Goal: Task Accomplishment & Management: Complete application form

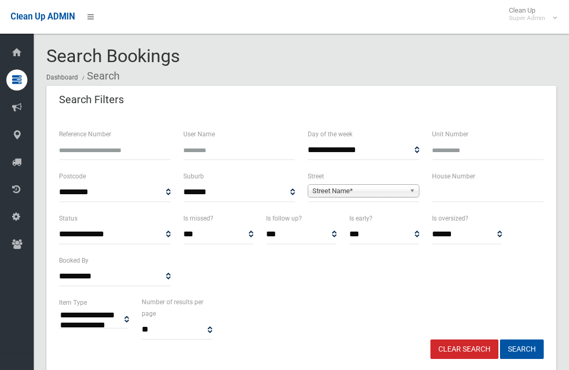
select select
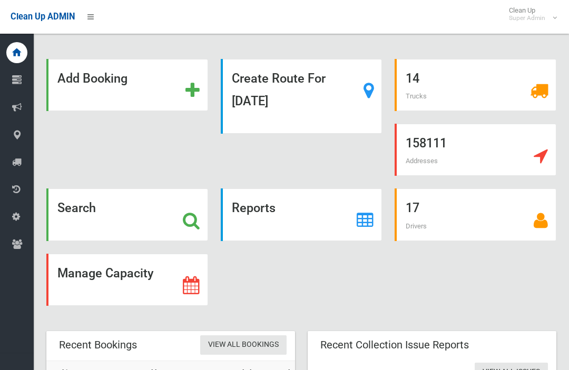
click at [90, 214] on strong "Search" at bounding box center [76, 208] width 38 height 15
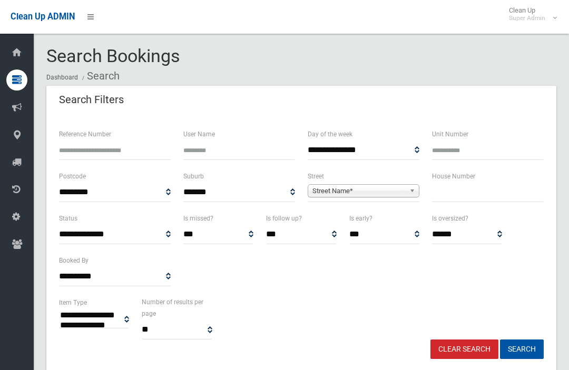
select select
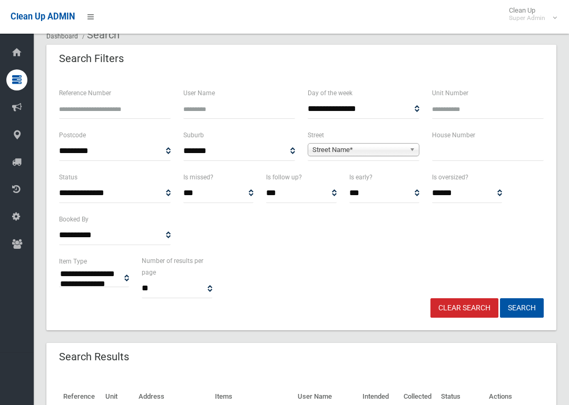
scroll to position [45, 0]
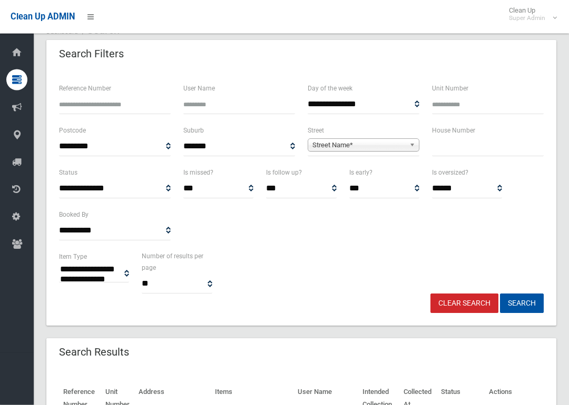
click at [498, 152] on input "text" at bounding box center [488, 146] width 112 height 19
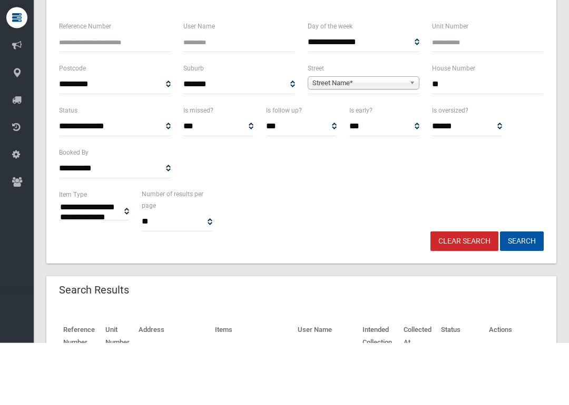
type input "**"
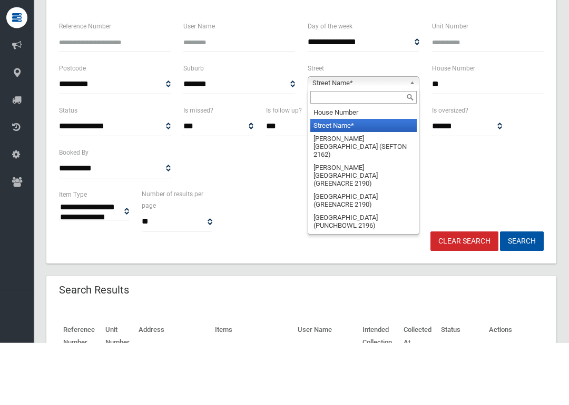
type input "*"
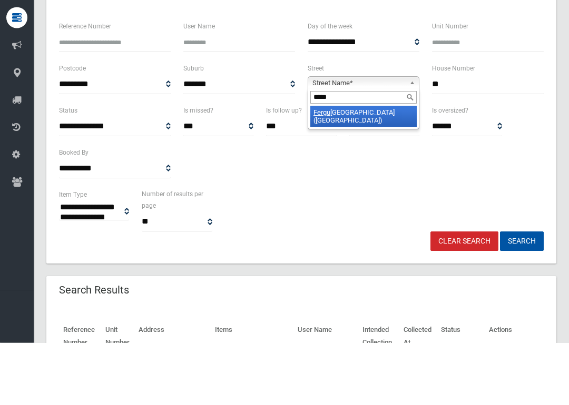
type input "******"
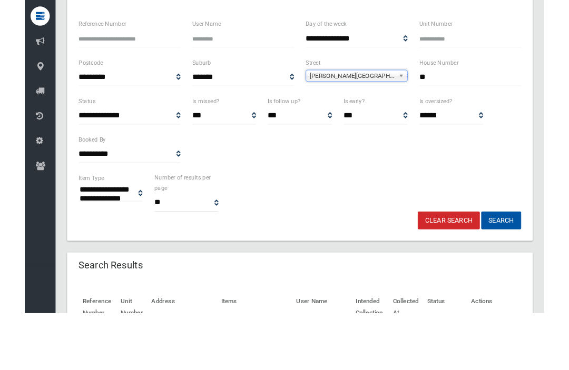
scroll to position [108, 0]
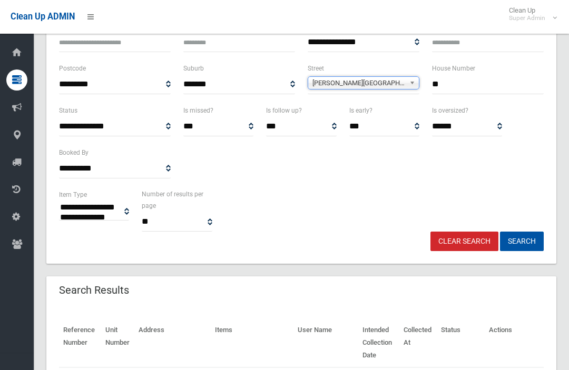
click at [521, 241] on button "Search" at bounding box center [522, 241] width 44 height 19
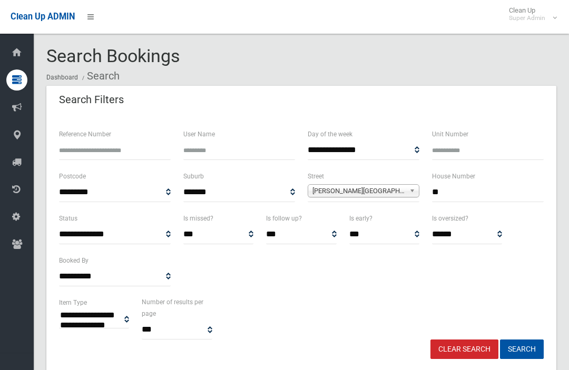
select select
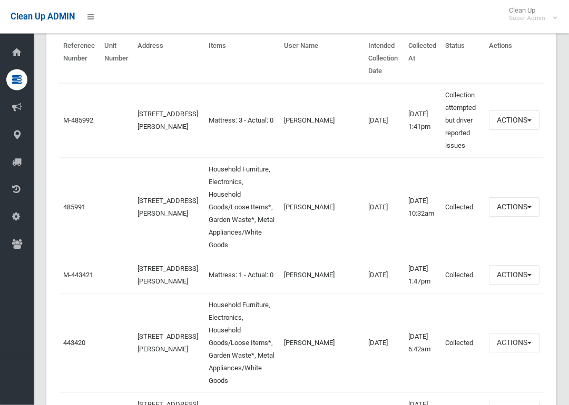
scroll to position [393, 0]
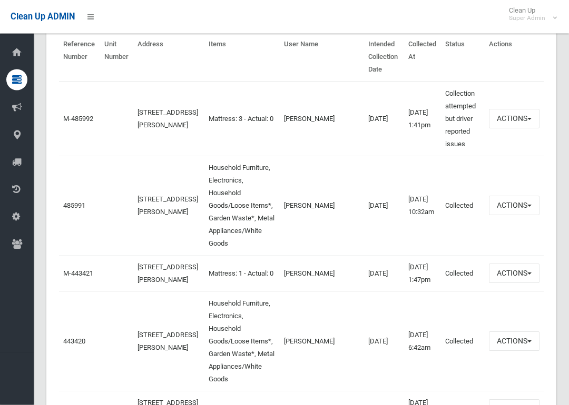
click at [72, 202] on link "485991" at bounding box center [74, 206] width 22 height 8
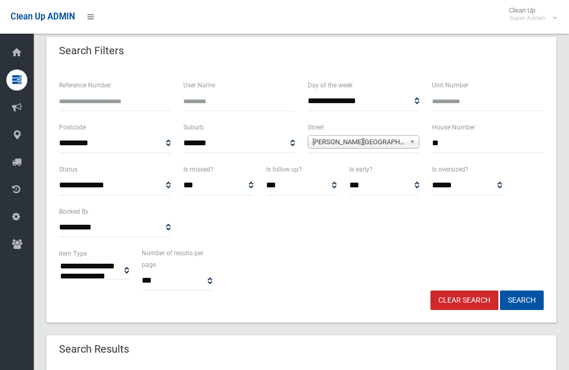
scroll to position [0, 0]
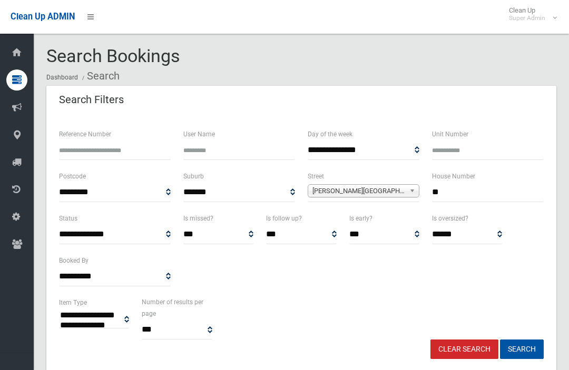
click at [490, 190] on input "**" at bounding box center [488, 192] width 112 height 19
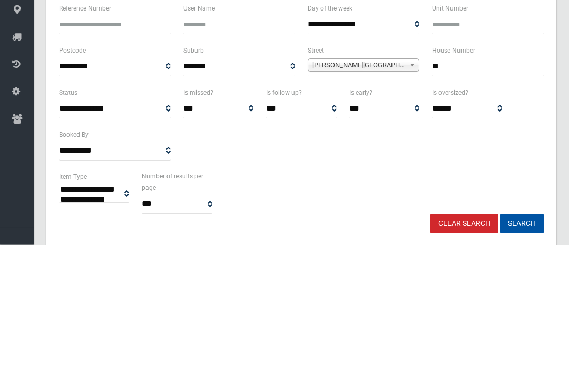
type input "**"
click at [521, 340] on button "Search" at bounding box center [522, 349] width 44 height 19
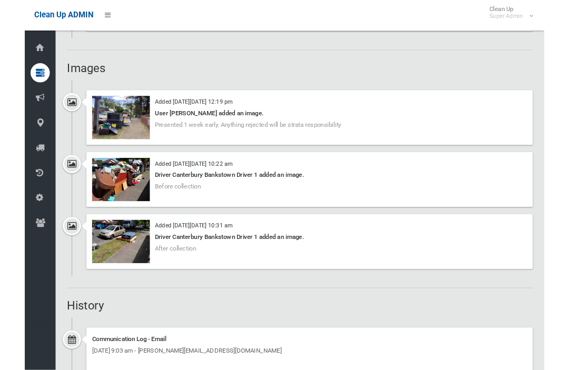
scroll to position [869, 0]
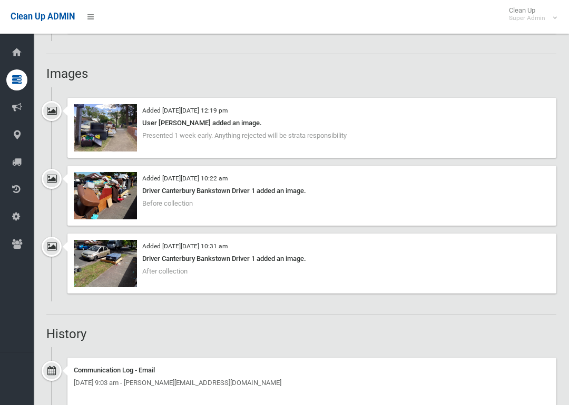
click at [92, 198] on img at bounding box center [105, 195] width 63 height 47
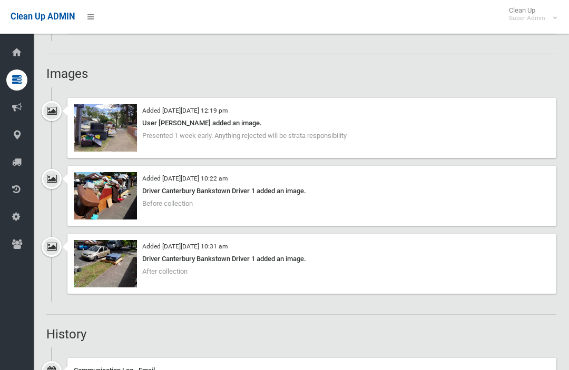
click at [90, 133] on img at bounding box center [105, 127] width 63 height 47
click at [86, 273] on img at bounding box center [105, 263] width 63 height 47
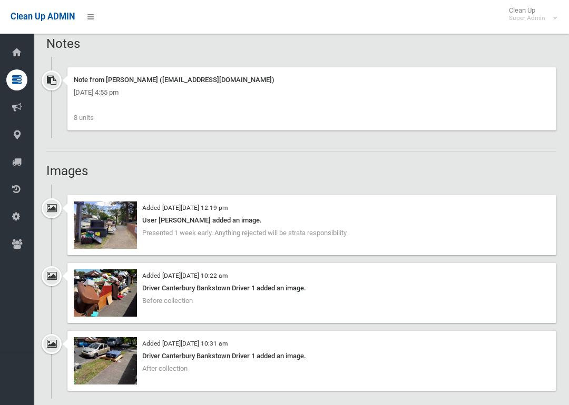
scroll to position [827, 0]
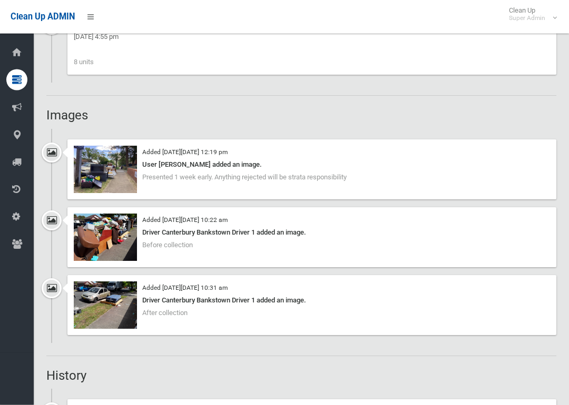
click at [93, 292] on img at bounding box center [105, 305] width 63 height 47
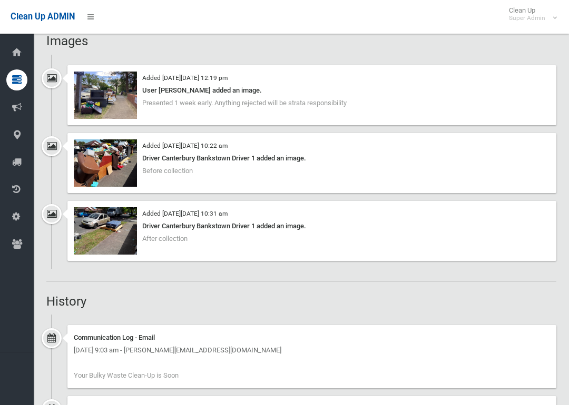
scroll to position [901, 0]
click at [91, 227] on img at bounding box center [105, 230] width 63 height 47
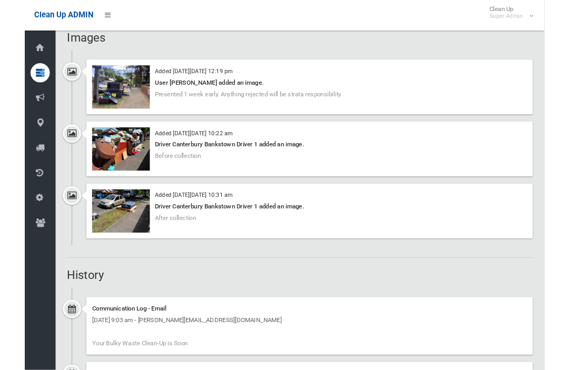
scroll to position [902, 0]
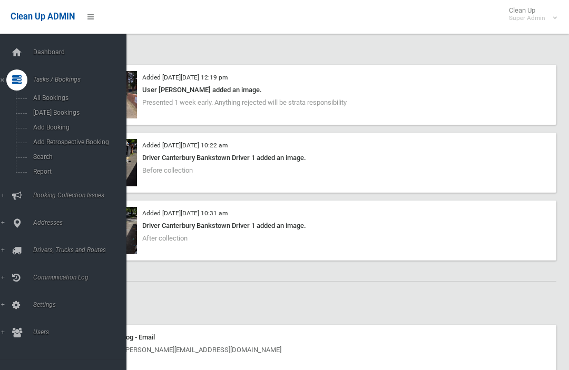
click at [189, 96] on div "Added [DATE][DATE] 12:19 pm User [PERSON_NAME] added an image. Presented 1 week…" at bounding box center [311, 95] width 489 height 60
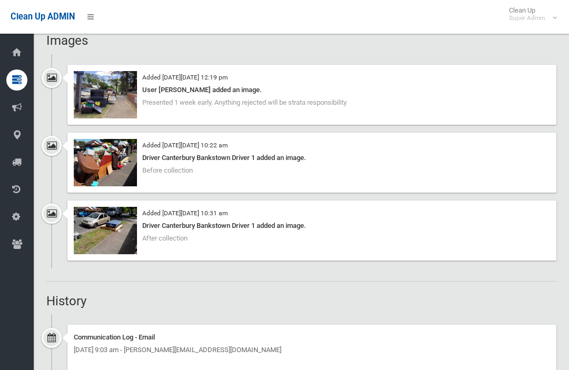
click at [113, 231] on img at bounding box center [105, 230] width 63 height 47
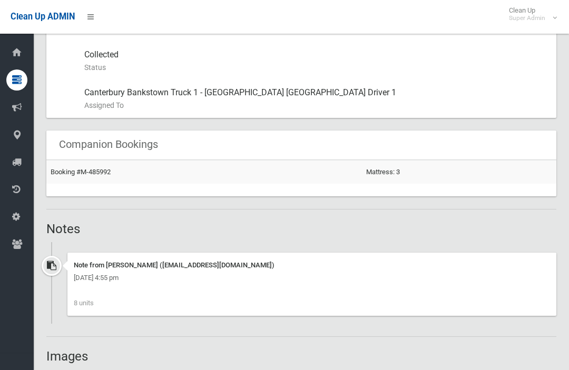
scroll to position [582, 0]
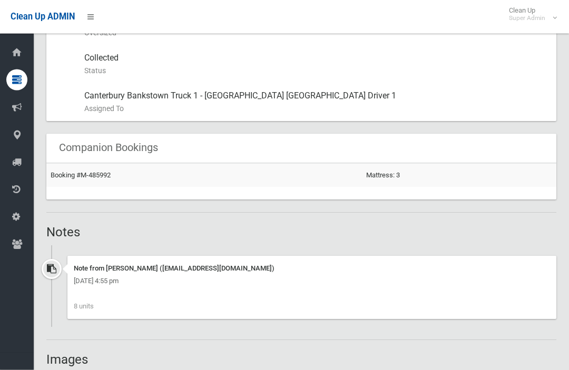
click at [75, 173] on link "Booking #M-485992" at bounding box center [81, 176] width 60 height 8
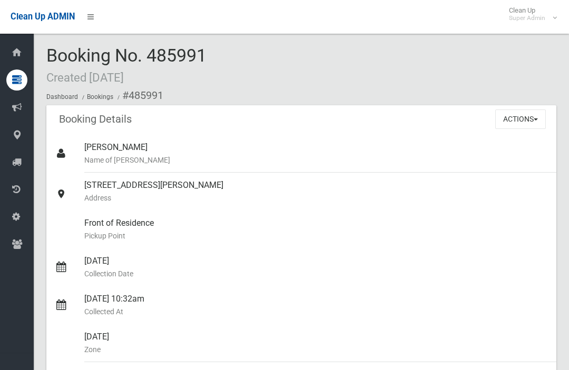
scroll to position [0, 0]
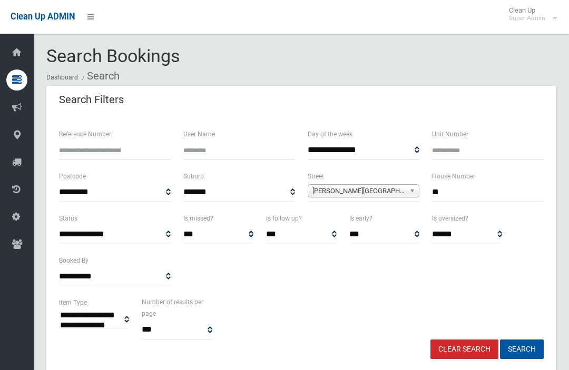
select select
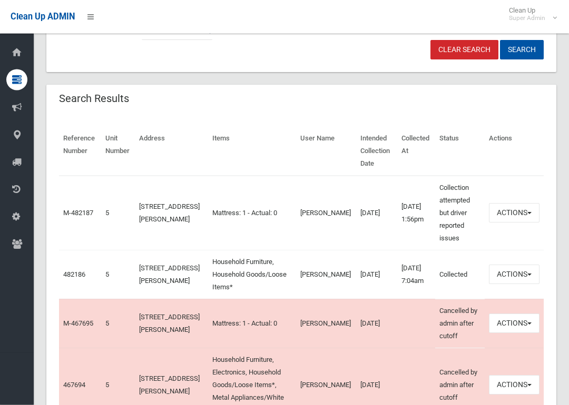
scroll to position [300, 0]
click at [72, 279] on link "482186" at bounding box center [74, 275] width 22 height 8
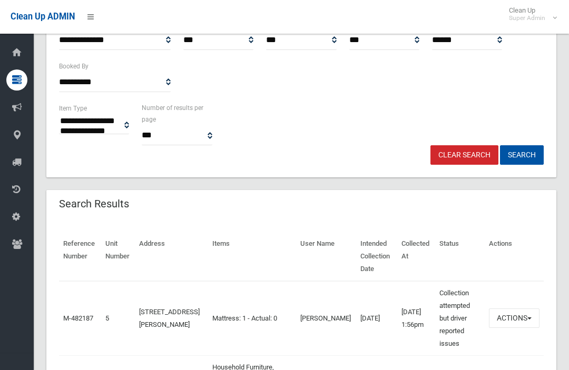
scroll to position [0, 0]
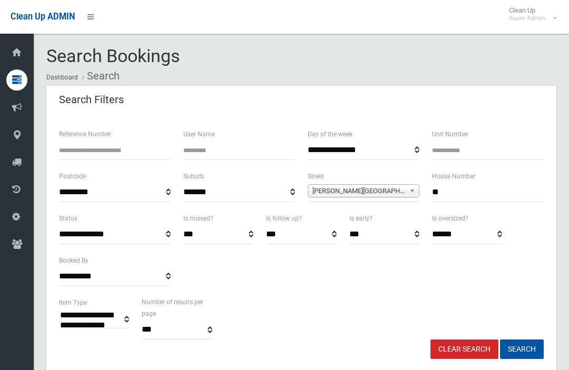
click at [475, 197] on input "**" at bounding box center [488, 192] width 112 height 19
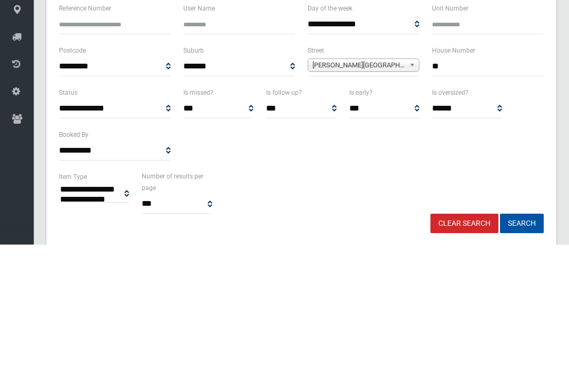
type input "*"
type input "**"
click at [403, 184] on div "Ferguson Avenue (WILEY PARK 2195)" at bounding box center [364, 190] width 112 height 13
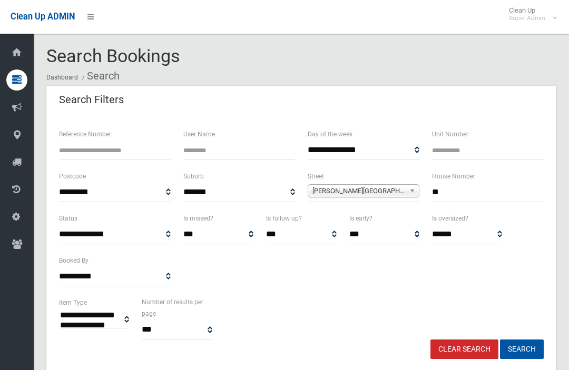
select select
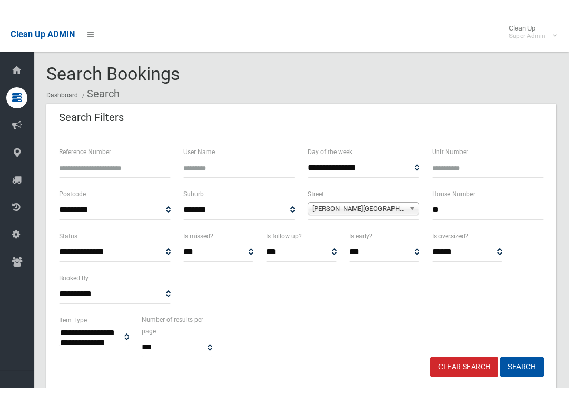
scroll to position [80, 0]
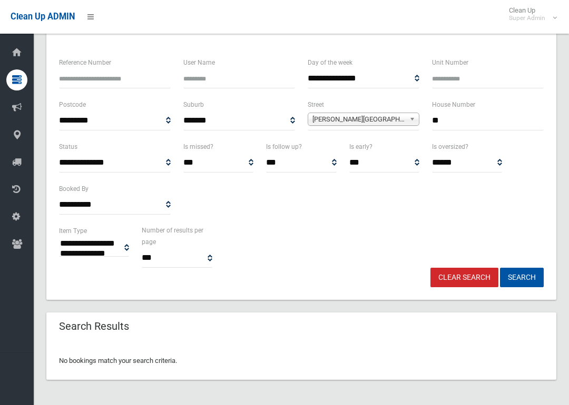
click at [494, 129] on input "**" at bounding box center [488, 120] width 112 height 19
type input "*****"
click at [521, 278] on button "Search" at bounding box center [522, 277] width 44 height 19
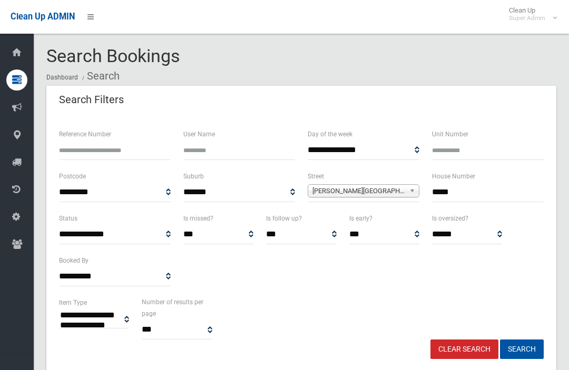
select select
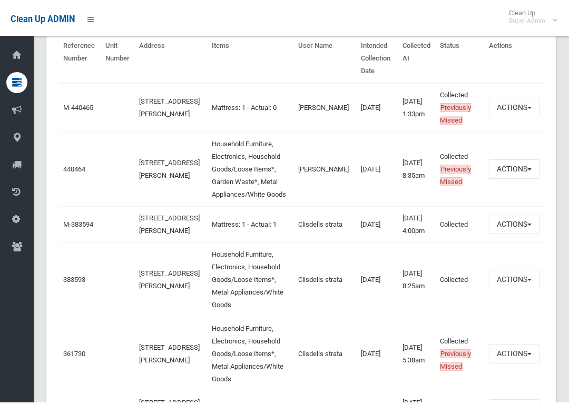
scroll to position [389, 0]
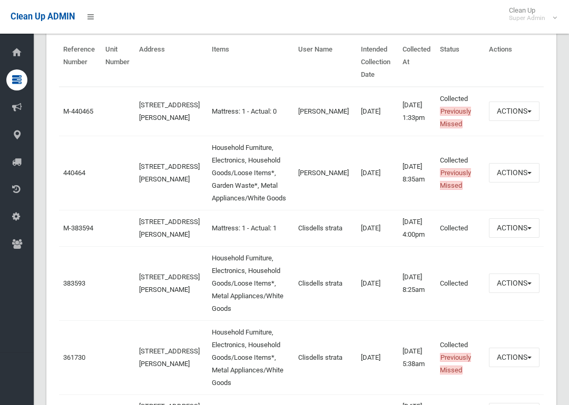
click at [66, 177] on link "440464" at bounding box center [74, 173] width 22 height 8
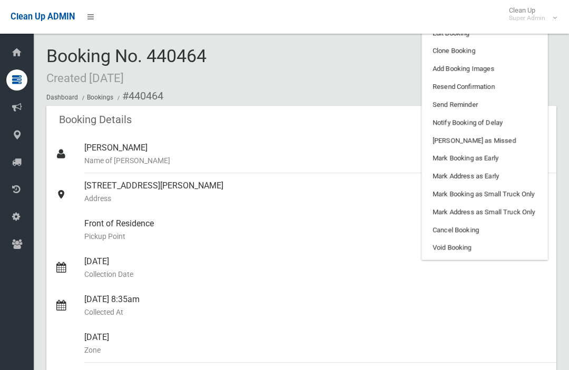
click at [431, 318] on div "30/01/2025 8:35am Collected At" at bounding box center [315, 306] width 463 height 38
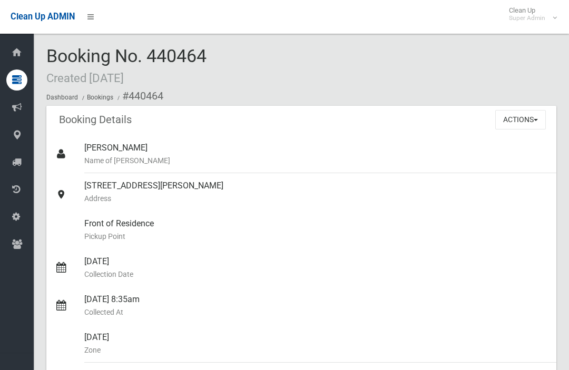
click at [527, 121] on button "Actions" at bounding box center [520, 119] width 51 height 19
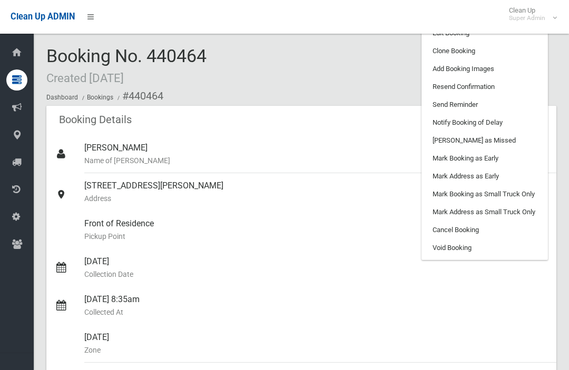
click at [515, 53] on link "Clone Booking" at bounding box center [484, 51] width 125 height 18
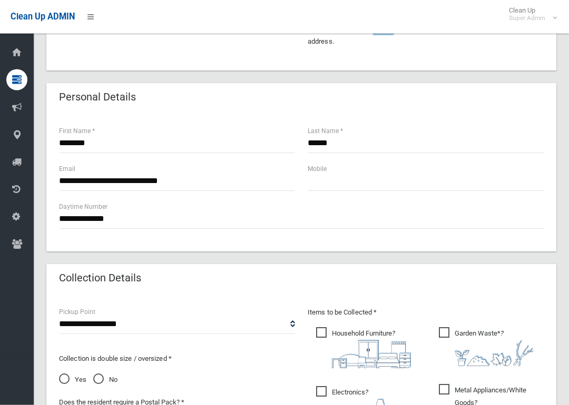
scroll to position [329, 0]
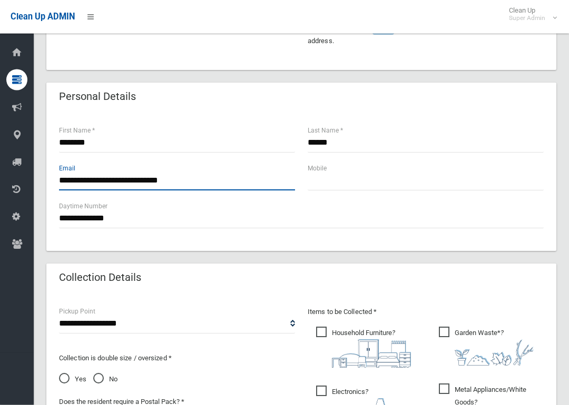
click at [200, 182] on input "**********" at bounding box center [177, 181] width 236 height 19
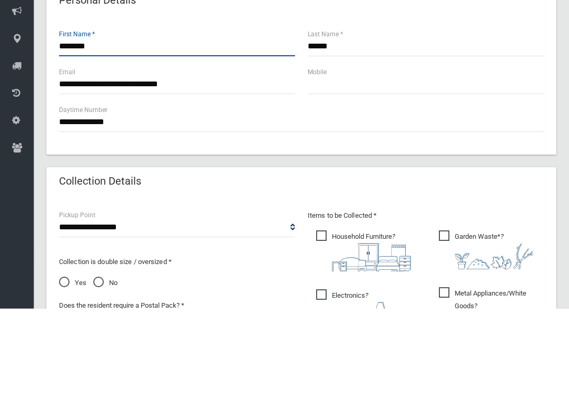
click at [102, 134] on input "*******" at bounding box center [177, 143] width 236 height 19
type input "*"
type input "******"
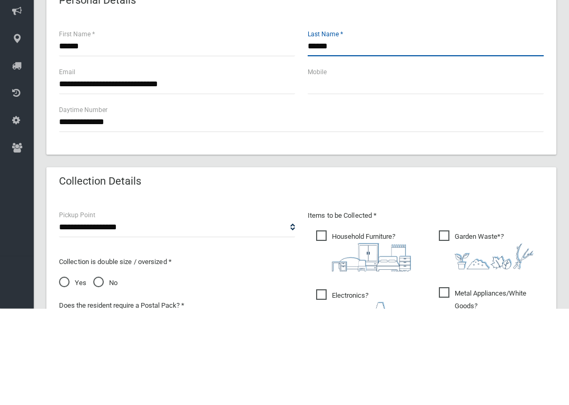
click at [351, 134] on input "******" at bounding box center [426, 143] width 236 height 19
type input "*"
type input "******"
click at [191, 172] on input "**********" at bounding box center [177, 181] width 236 height 19
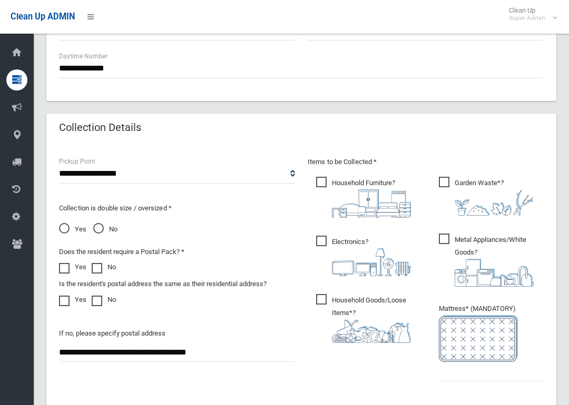
scroll to position [553, 0]
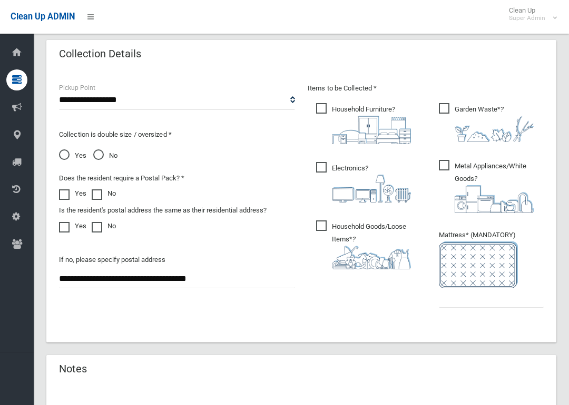
type input "**********"
click at [493, 304] on input "text" at bounding box center [491, 298] width 105 height 19
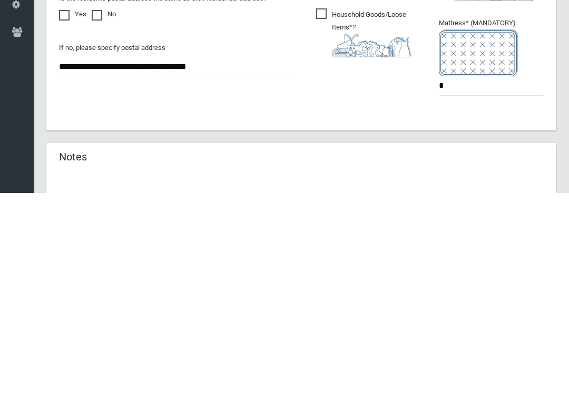
scroll to position [691, 0]
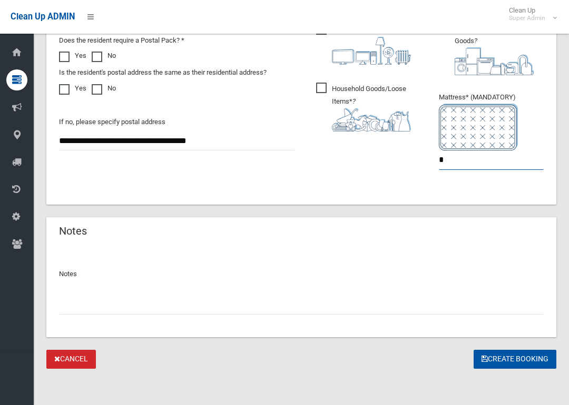
type input "*"
click at [532, 359] on button "Create Booking" at bounding box center [514, 359] width 83 height 19
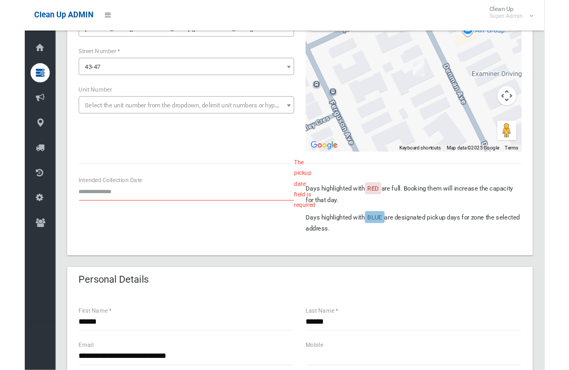
scroll to position [162, 0]
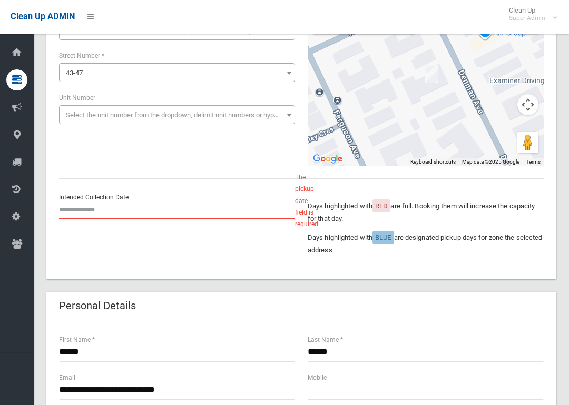
click at [99, 204] on input "text" at bounding box center [177, 209] width 236 height 19
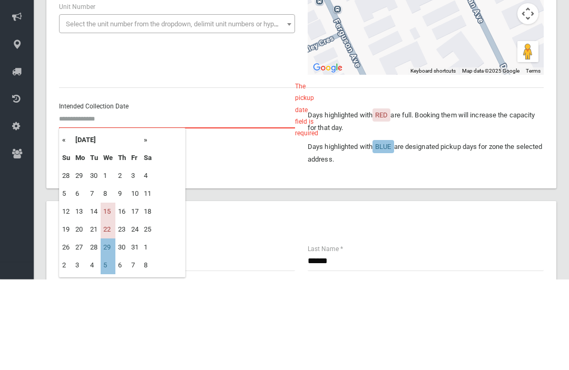
click at [98, 200] on input "text" at bounding box center [177, 209] width 236 height 19
click at [97, 200] on input "text" at bounding box center [177, 209] width 236 height 19
click at [95, 200] on input "text" at bounding box center [177, 209] width 236 height 19
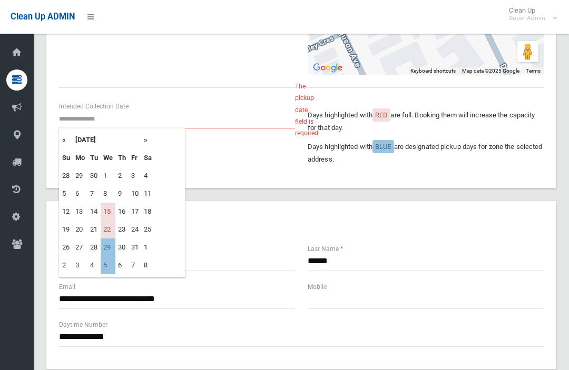
click at [109, 207] on td "15" at bounding box center [108, 212] width 15 height 18
type input "**********"
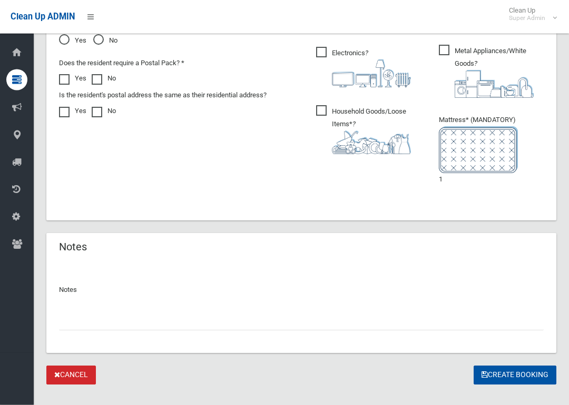
scroll to position [727, 0]
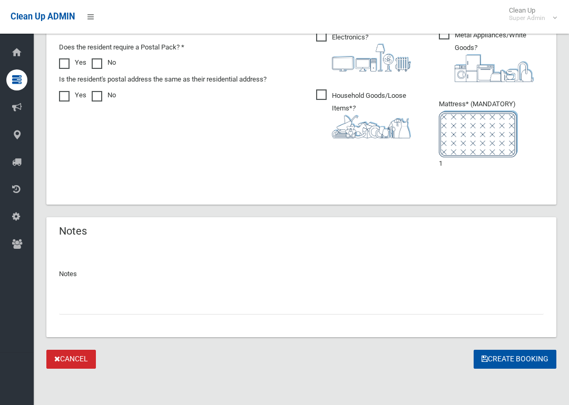
click at [502, 354] on button "Create Booking" at bounding box center [514, 359] width 83 height 19
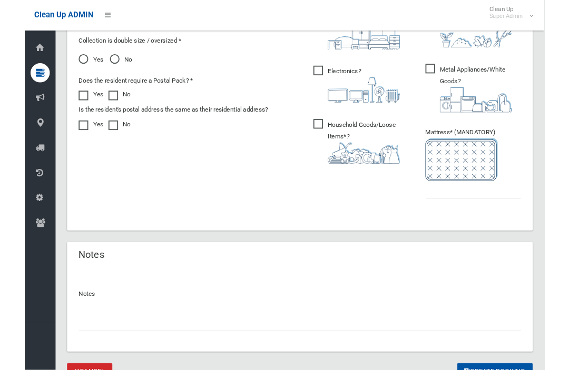
scroll to position [733, 0]
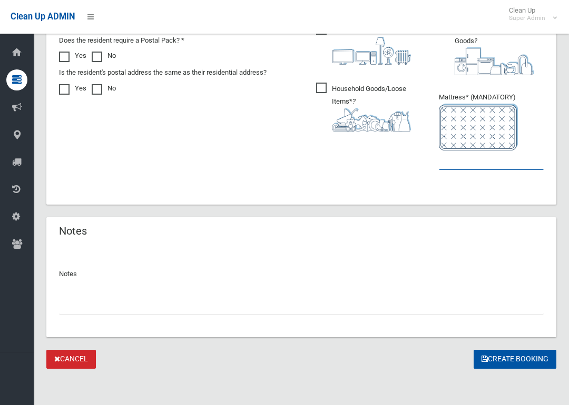
click at [497, 163] on input "text" at bounding box center [491, 160] width 105 height 19
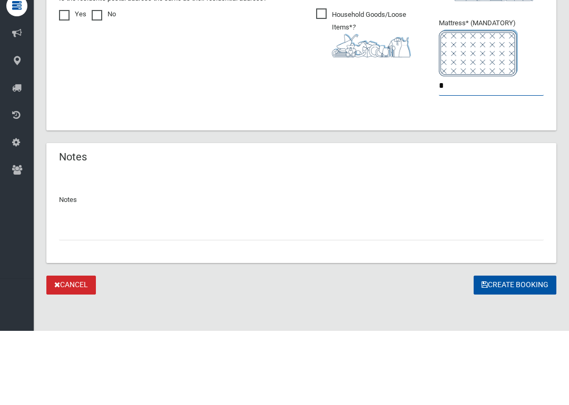
type input "*"
click at [514, 350] on button "Create Booking" at bounding box center [514, 359] width 83 height 19
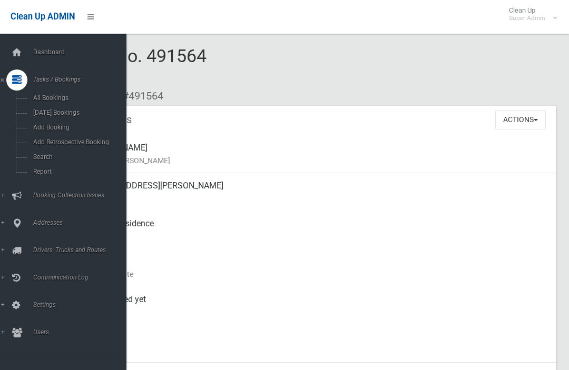
click at [59, 158] on span "Search" at bounding box center [73, 156] width 87 height 7
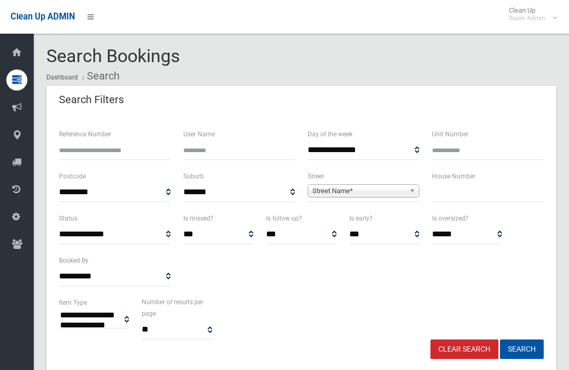
select select
click at [125, 145] on input "Reference Number" at bounding box center [115, 150] width 112 height 19
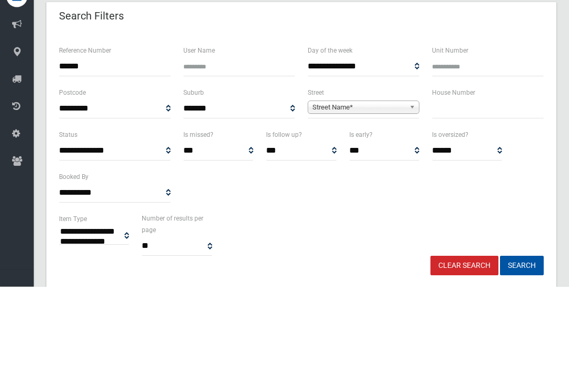
type input "******"
click at [521, 340] on button "Search" at bounding box center [522, 349] width 44 height 19
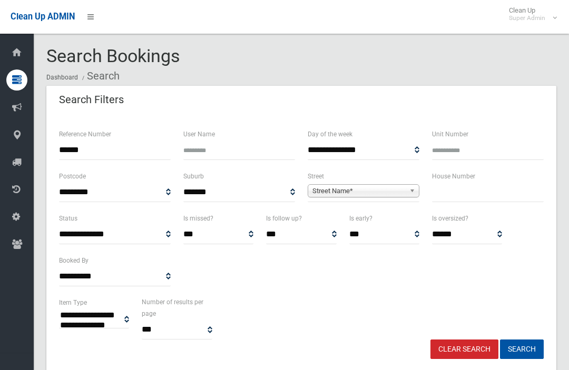
select select
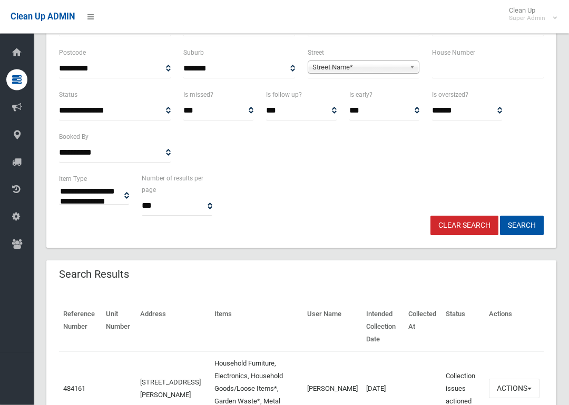
scroll to position [181, 0]
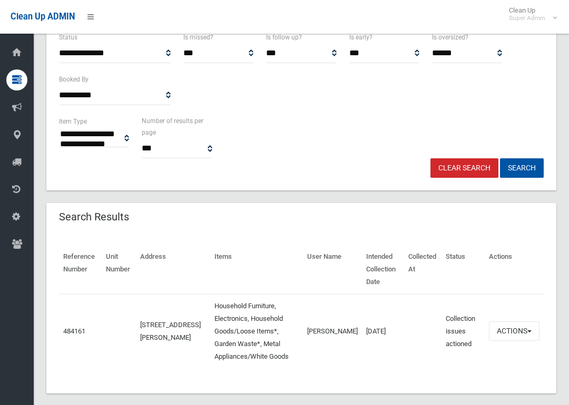
click at [94, 326] on td "484161" at bounding box center [80, 331] width 43 height 74
click at [85, 328] on link "484161" at bounding box center [74, 332] width 22 height 8
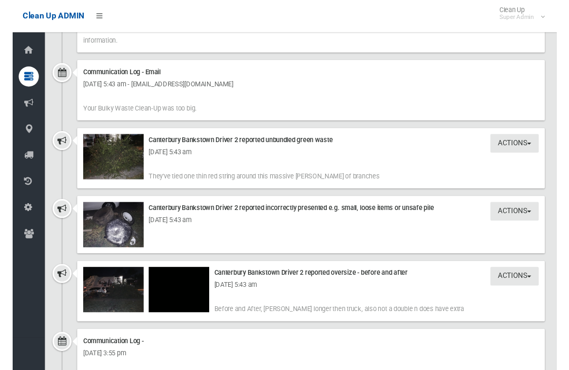
scroll to position [1453, 0]
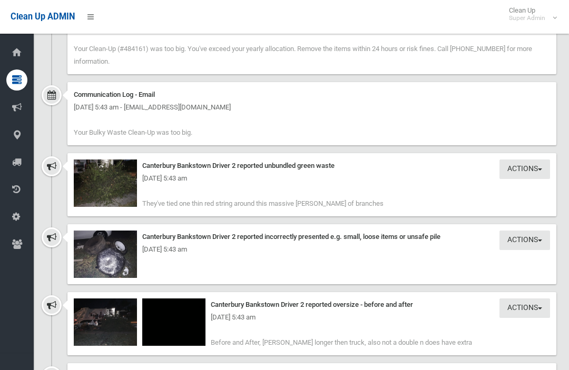
click at [101, 181] on img at bounding box center [105, 183] width 63 height 47
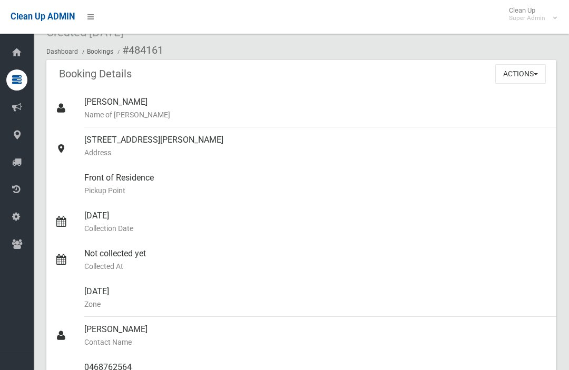
scroll to position [45, 0]
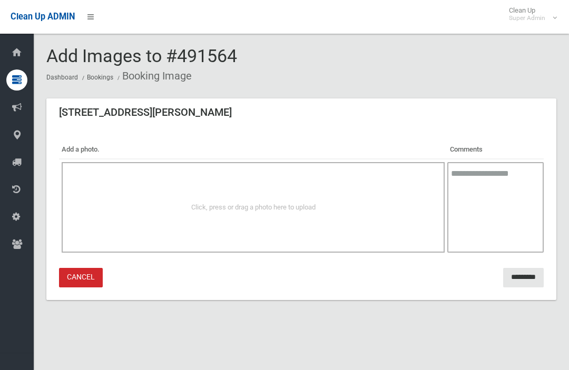
click at [296, 204] on span "Click, press or drag a photo here to upload" at bounding box center [253, 207] width 124 height 8
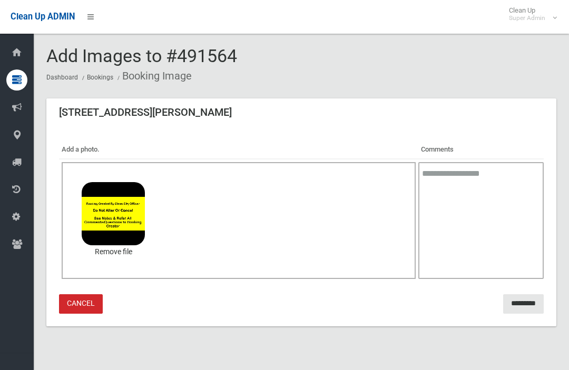
click at [520, 299] on input "*********" at bounding box center [523, 303] width 41 height 19
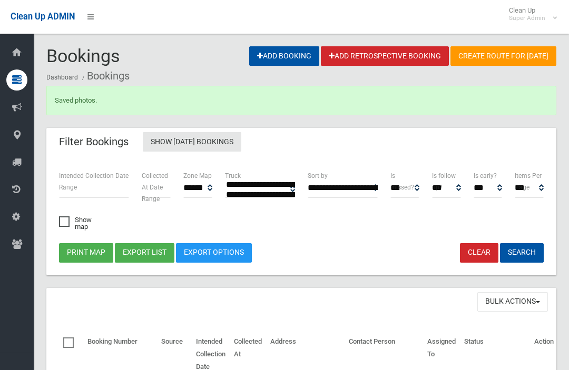
select select
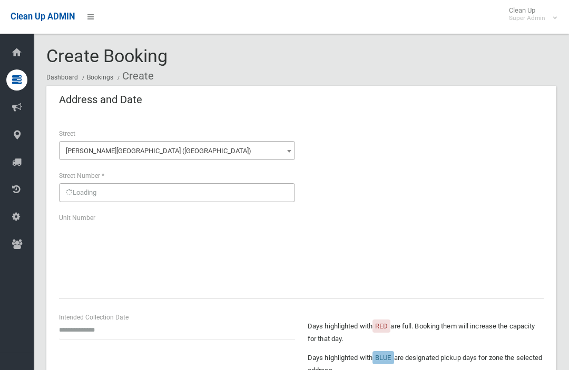
scroll to position [727, 0]
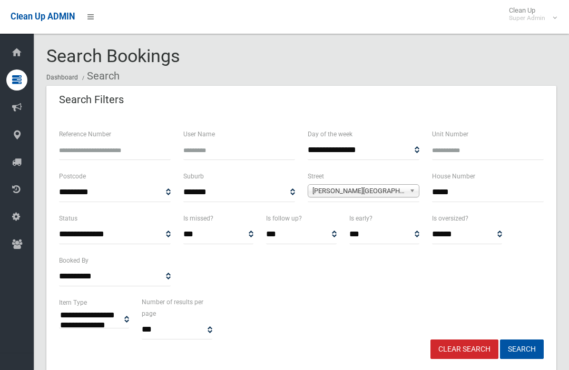
select select
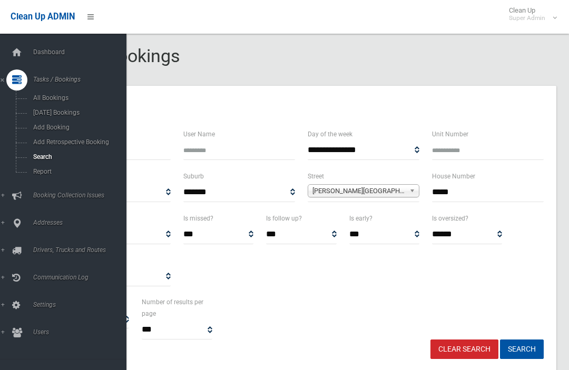
click at [42, 77] on span "Tasks / Bookings" at bounding box center [78, 79] width 96 height 7
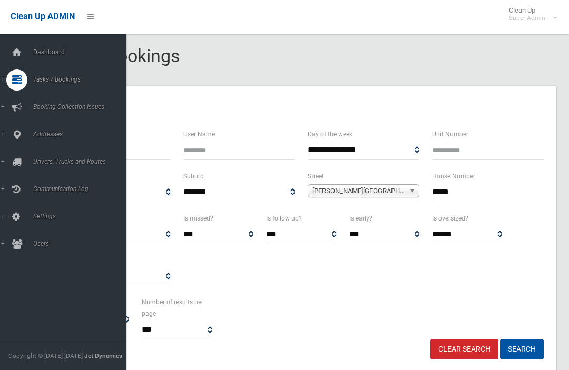
click at [52, 83] on span "Tasks / Bookings" at bounding box center [78, 79] width 96 height 7
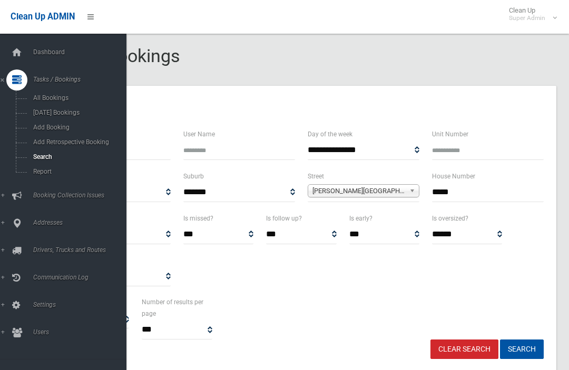
click at [45, 57] on link "Dashboard" at bounding box center [63, 52] width 126 height 21
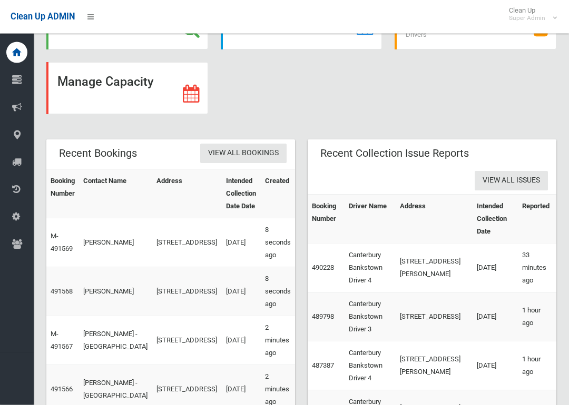
scroll to position [210, 0]
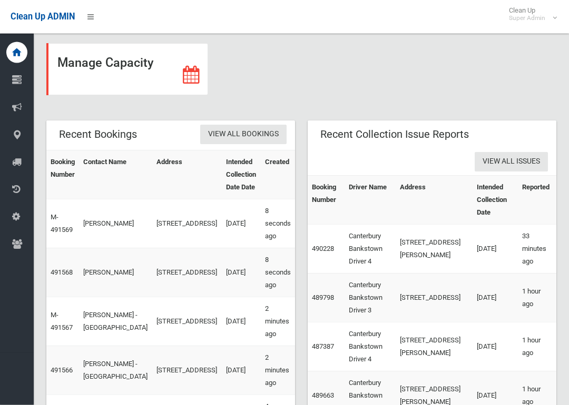
click at [521, 164] on link "View All Issues" at bounding box center [510, 162] width 73 height 19
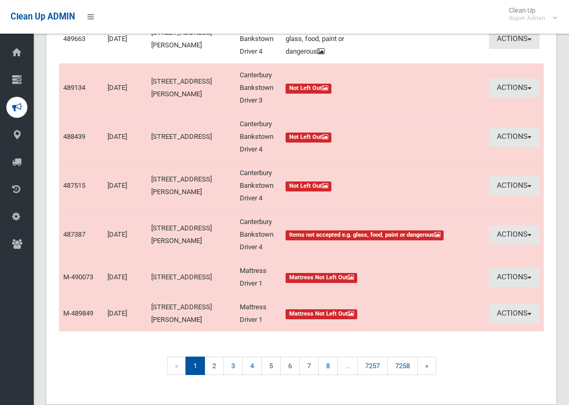
scroll to position [372, 0]
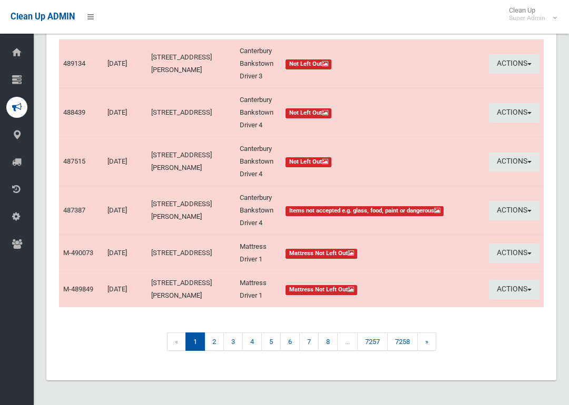
click at [212, 343] on link "2" at bounding box center [213, 342] width 19 height 18
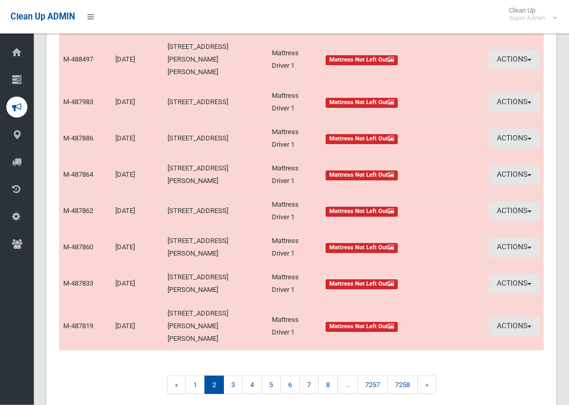
scroll to position [245, 0]
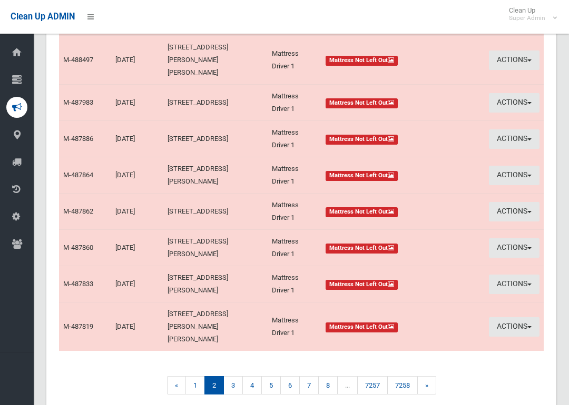
click at [234, 370] on link "3" at bounding box center [232, 385] width 19 height 18
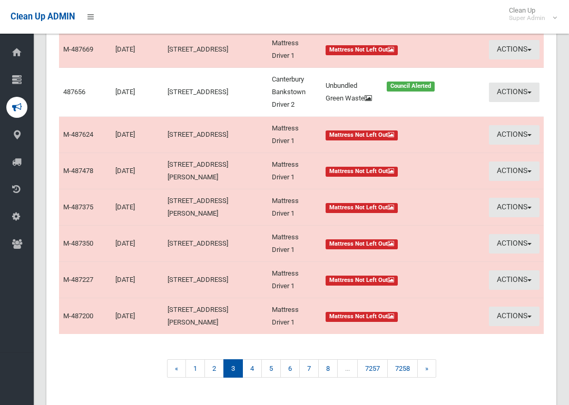
scroll to position [352, 0]
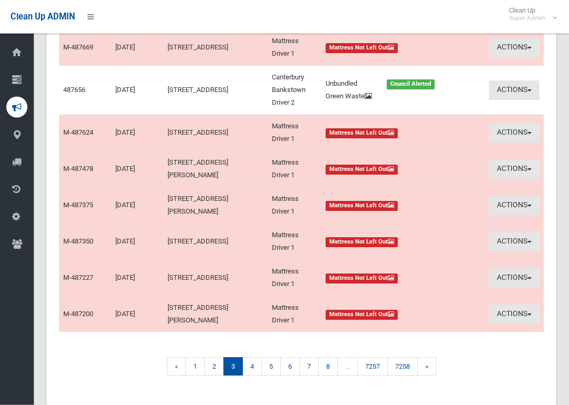
click at [252, 358] on link "4" at bounding box center [251, 367] width 19 height 18
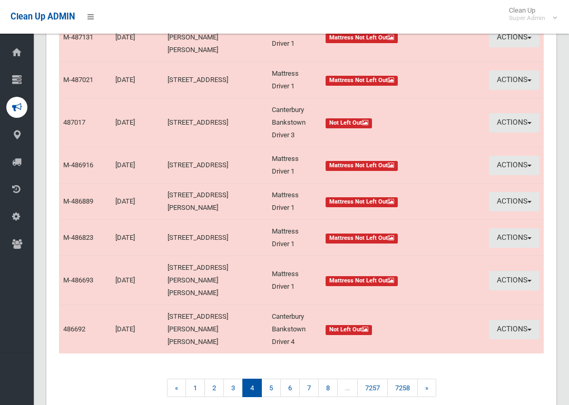
scroll to position [275, 0]
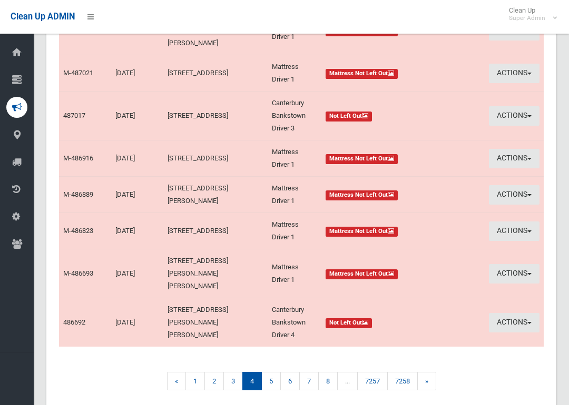
click at [267, 370] on link "5" at bounding box center [270, 381] width 19 height 18
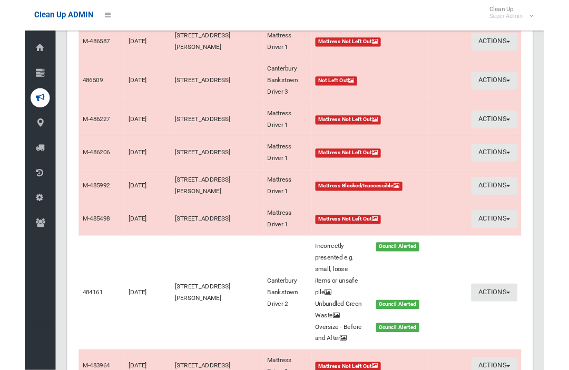
scroll to position [217, 0]
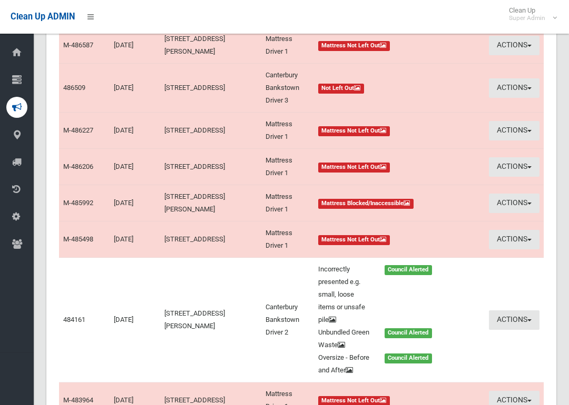
click at [70, 316] on link "484161" at bounding box center [74, 320] width 22 height 8
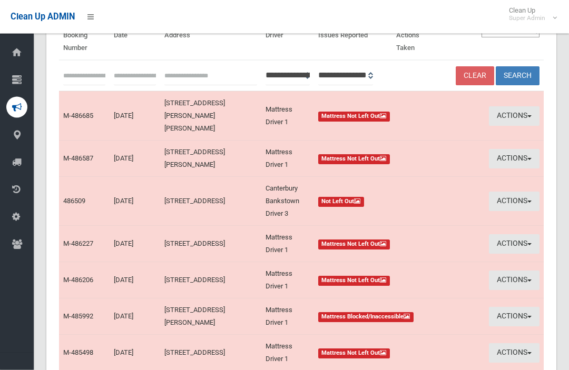
scroll to position [0, 0]
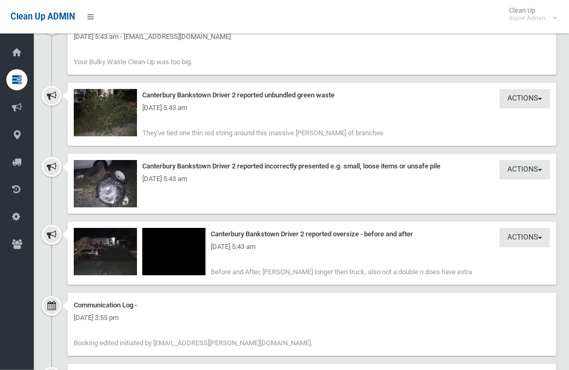
scroll to position [1521, 0]
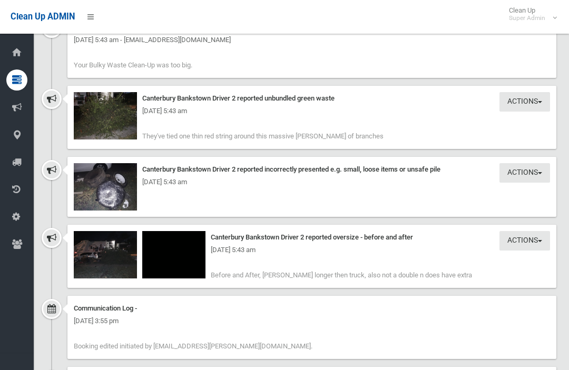
click at [85, 231] on img at bounding box center [105, 254] width 63 height 47
click at [123, 175] on img at bounding box center [105, 186] width 63 height 47
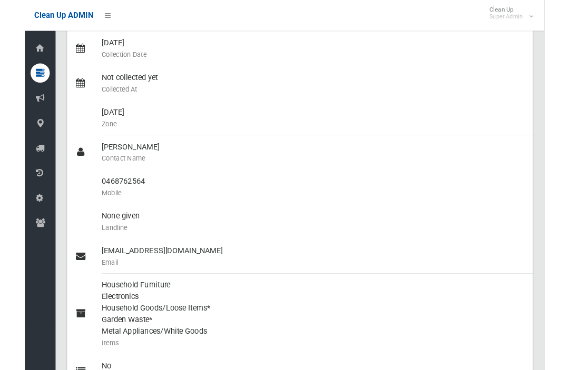
scroll to position [0, 0]
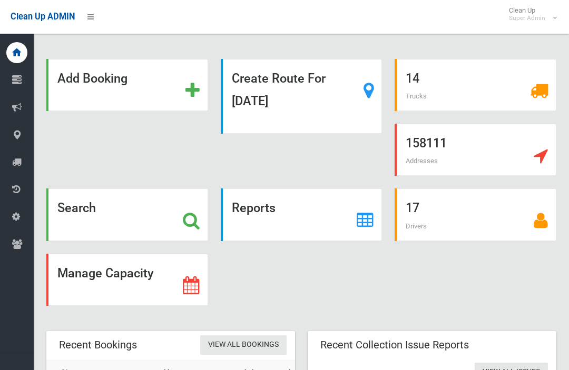
click at [93, 204] on strong "Search" at bounding box center [76, 208] width 38 height 15
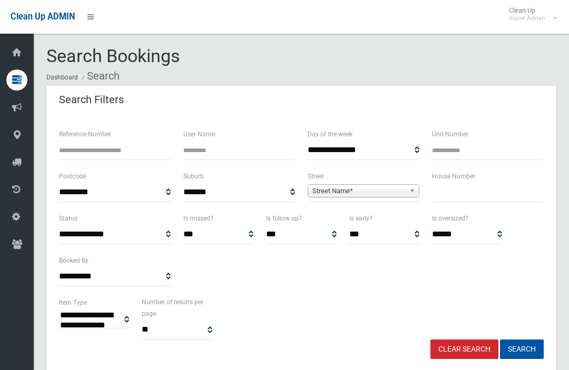
select select
click at [474, 194] on input "text" at bounding box center [488, 192] width 112 height 19
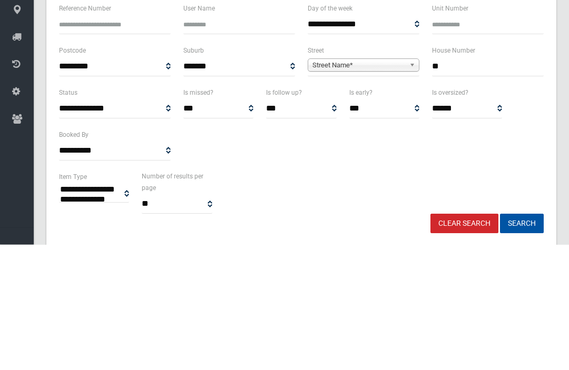
type input "**"
click at [385, 184] on div "Street Name*" at bounding box center [364, 190] width 112 height 13
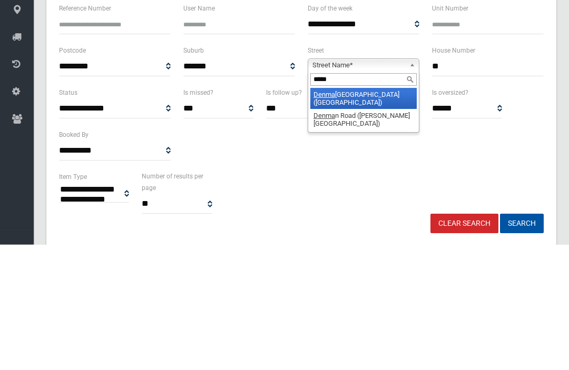
type input "******"
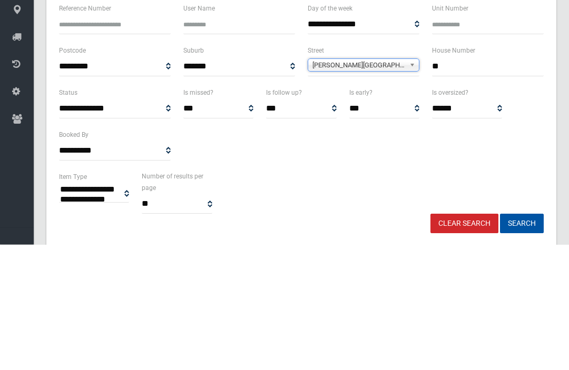
click at [521, 340] on button "Search" at bounding box center [522, 349] width 44 height 19
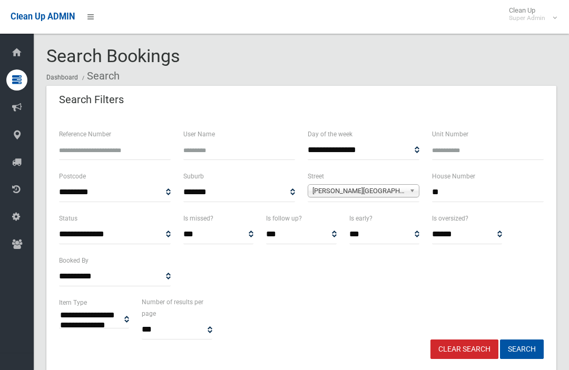
select select
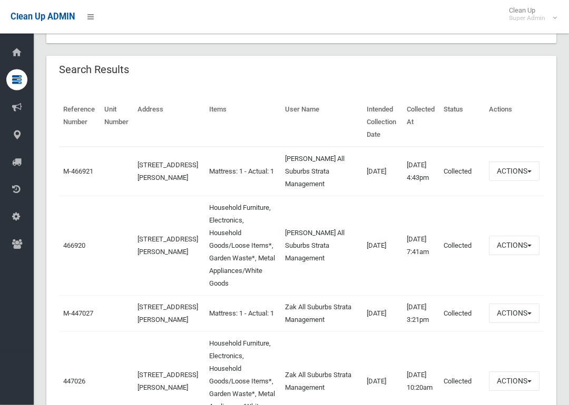
scroll to position [329, 0]
click at [67, 241] on link "466920" at bounding box center [74, 245] width 22 height 8
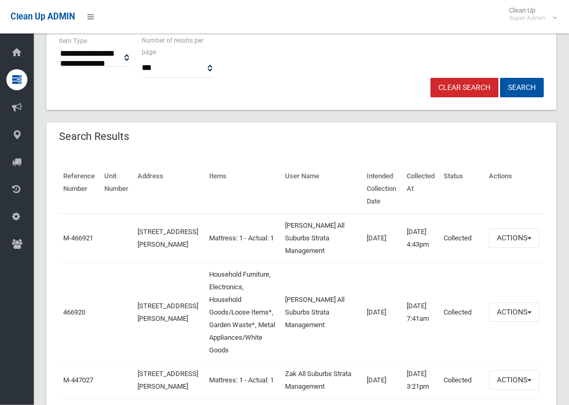
scroll to position [262, 0]
click at [68, 309] on link "466920" at bounding box center [74, 313] width 22 height 8
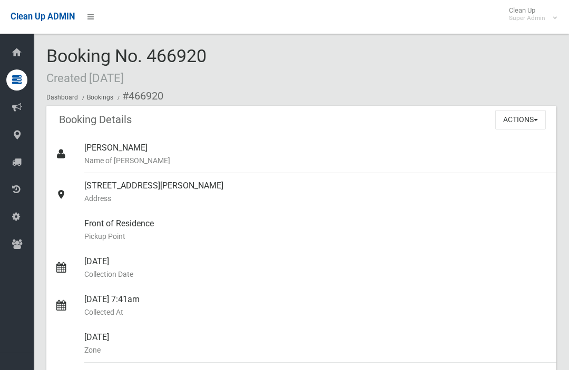
click at [528, 121] on button "Actions" at bounding box center [520, 119] width 51 height 19
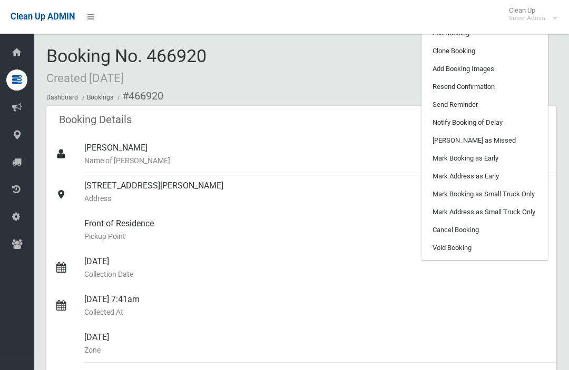
click at [511, 52] on link "Clone Booking" at bounding box center [484, 51] width 125 height 18
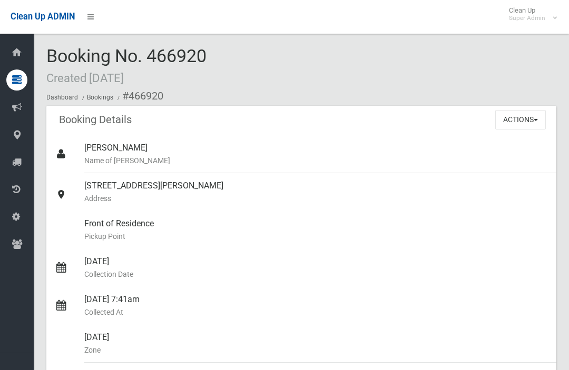
click at [534, 120] on span "button" at bounding box center [535, 120] width 4 height 2
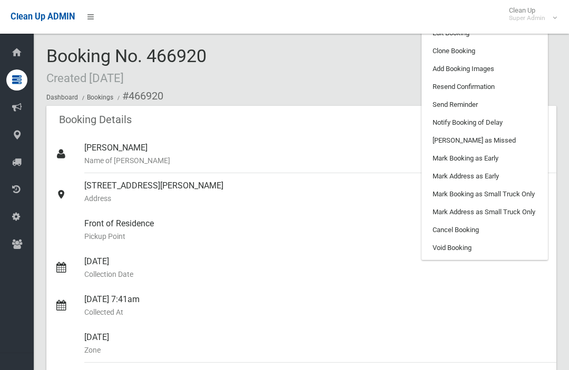
click at [523, 49] on link "Clone Booking" at bounding box center [484, 51] width 125 height 18
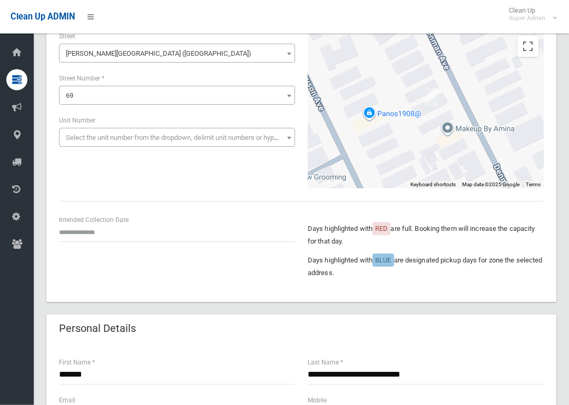
scroll to position [97, 0]
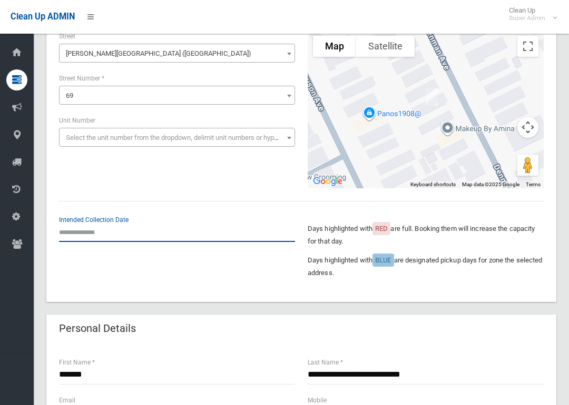
click at [100, 225] on input "text" at bounding box center [177, 232] width 236 height 19
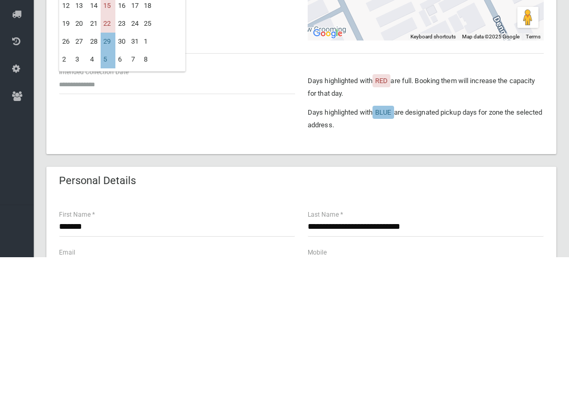
click at [115, 145] on td "15" at bounding box center [108, 154] width 15 height 18
type input "**********"
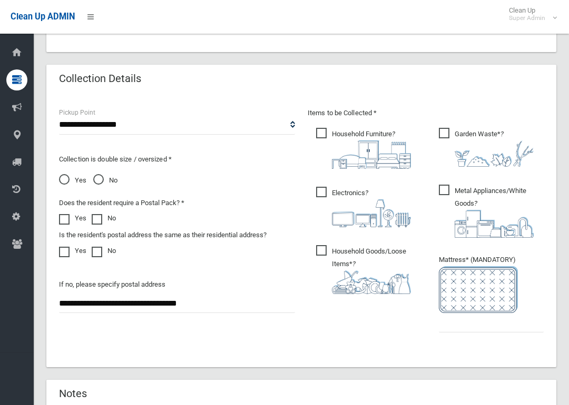
scroll to position [549, 0]
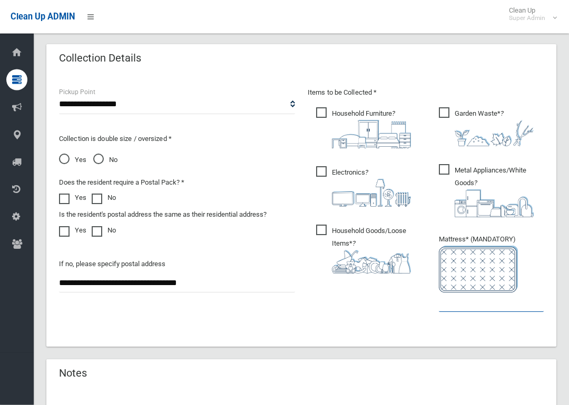
click at [486, 305] on input "text" at bounding box center [491, 302] width 105 height 19
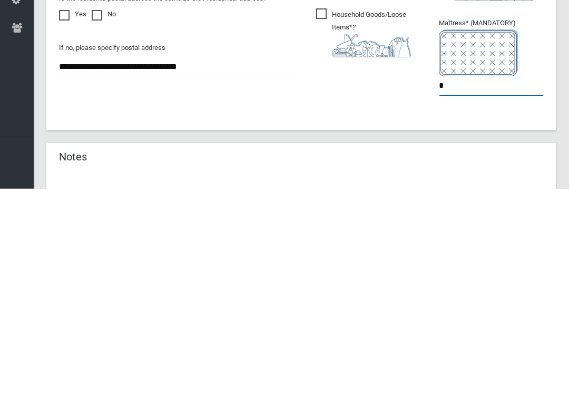
type input "*"
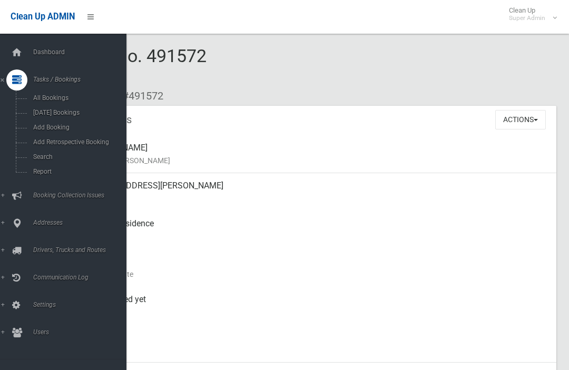
click at [522, 121] on button "Actions" at bounding box center [520, 119] width 51 height 19
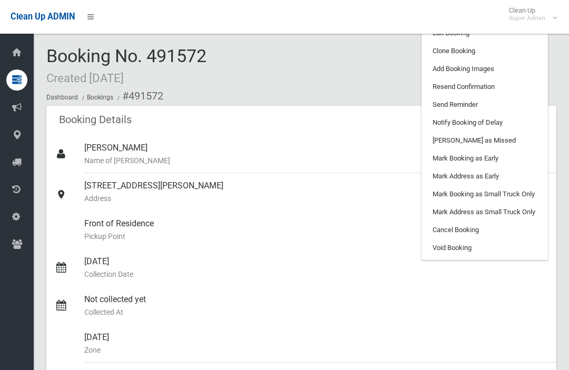
click at [503, 71] on link "Add Booking Images" at bounding box center [484, 69] width 125 height 18
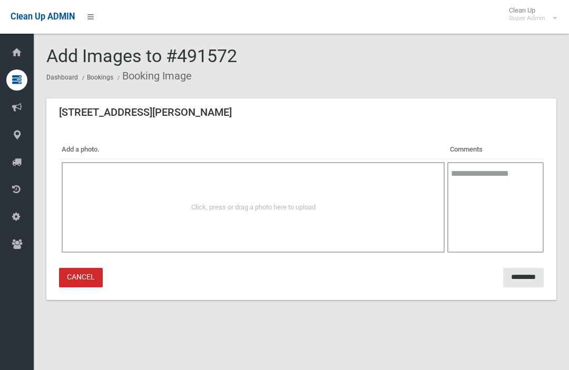
click at [277, 217] on div "Click, press or drag a photo here to upload" at bounding box center [253, 207] width 383 height 91
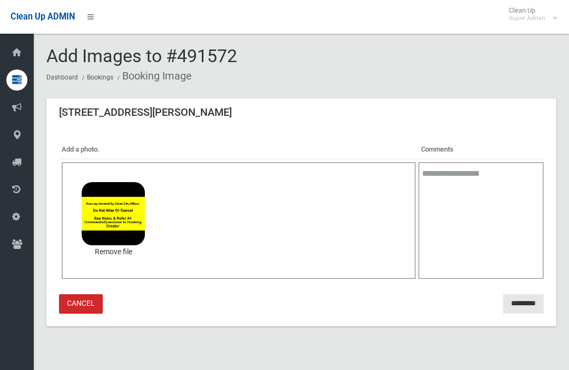
click at [518, 305] on input "*********" at bounding box center [523, 303] width 41 height 19
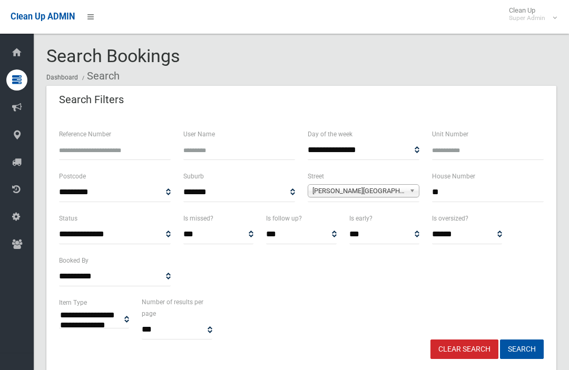
select select
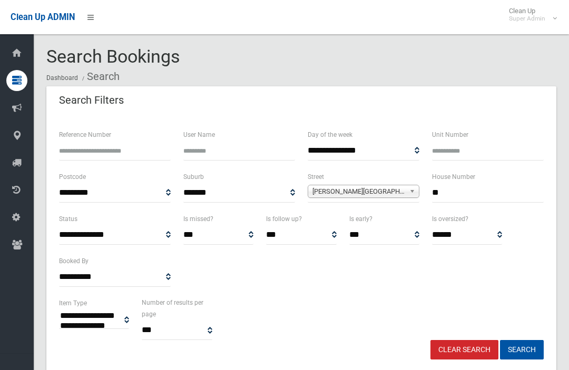
click at [495, 194] on input "**" at bounding box center [488, 192] width 112 height 19
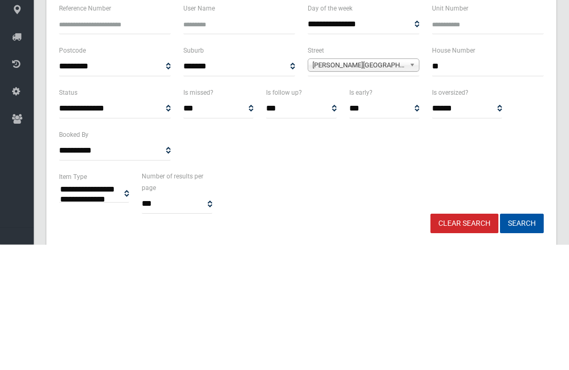
type input "*"
type input "**"
click at [521, 340] on button "Search" at bounding box center [522, 349] width 44 height 19
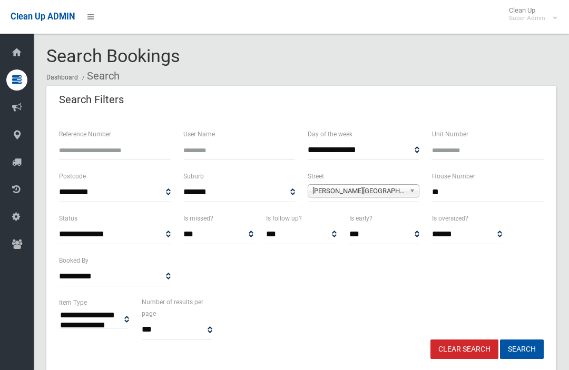
select select
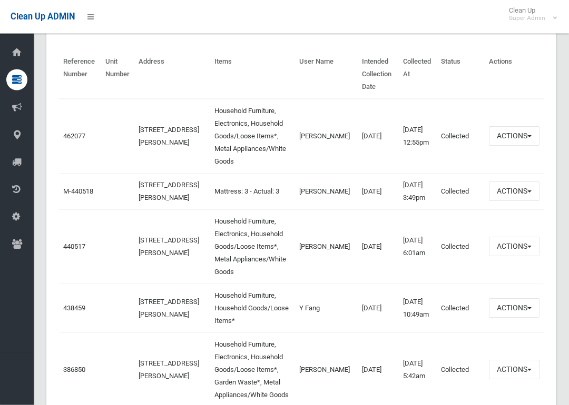
scroll to position [377, 0]
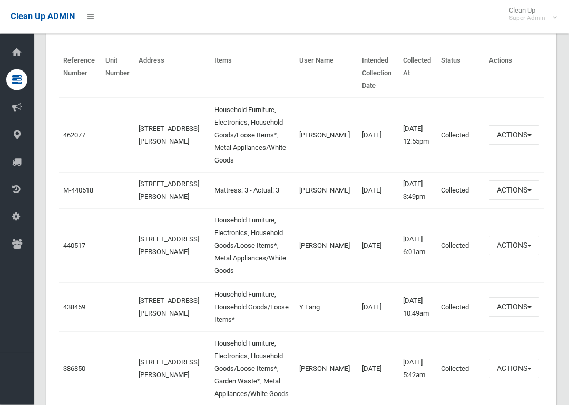
click at [80, 132] on link "462077" at bounding box center [74, 136] width 22 height 8
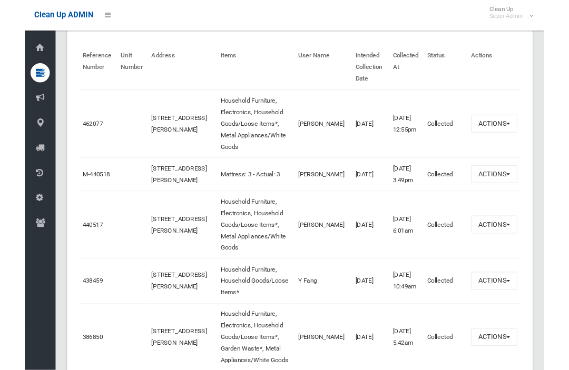
scroll to position [378, 0]
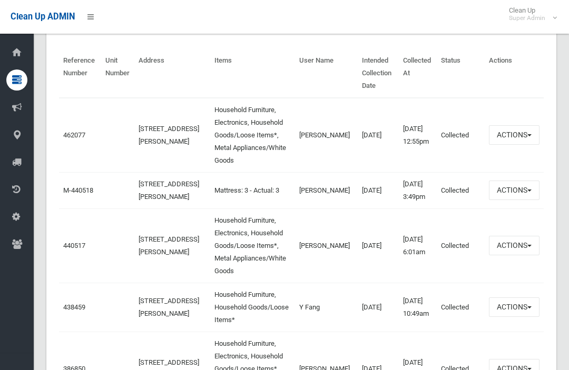
click at [76, 131] on link "462077" at bounding box center [74, 135] width 22 height 8
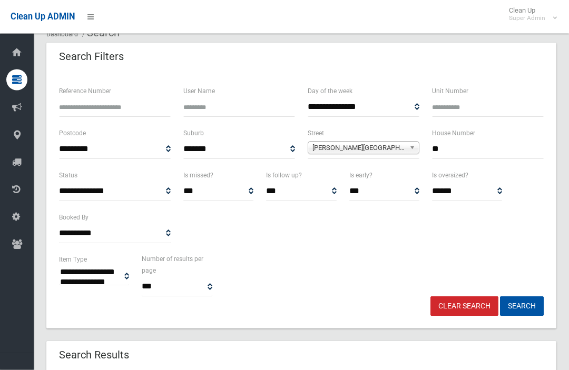
scroll to position [0, 0]
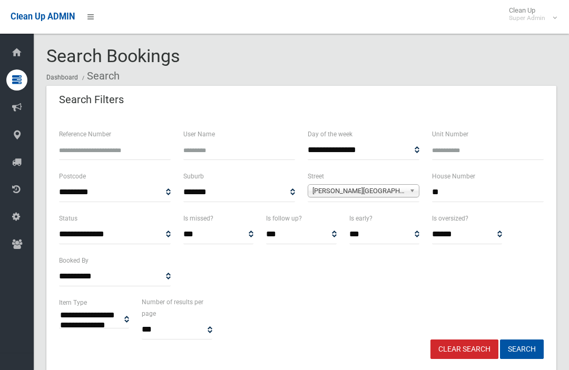
click at [507, 194] on input "**" at bounding box center [488, 192] width 112 height 19
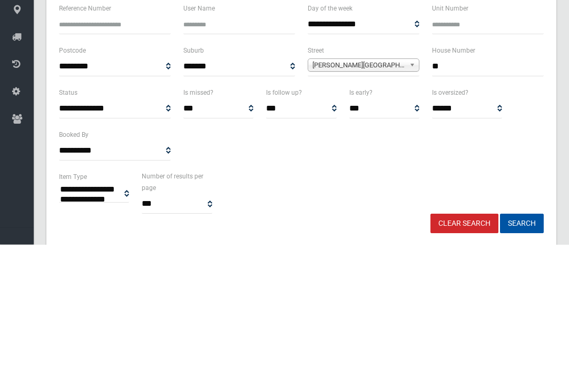
type input "*"
type input "**"
click at [521, 340] on button "Search" at bounding box center [522, 349] width 44 height 19
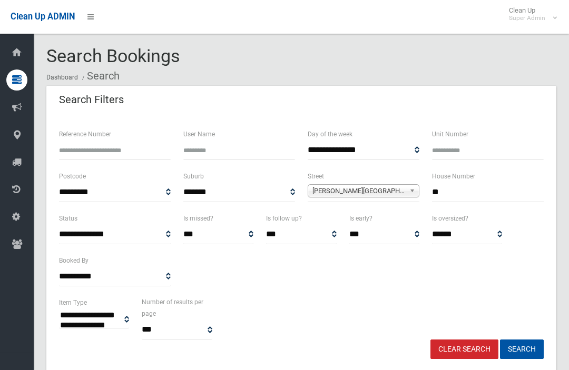
select select
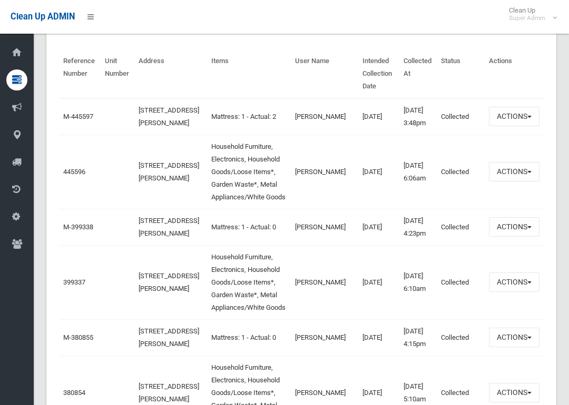
scroll to position [382, 0]
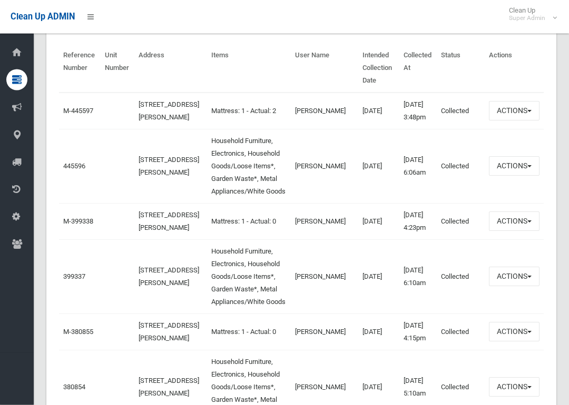
click at [80, 171] on link "445596" at bounding box center [74, 167] width 22 height 8
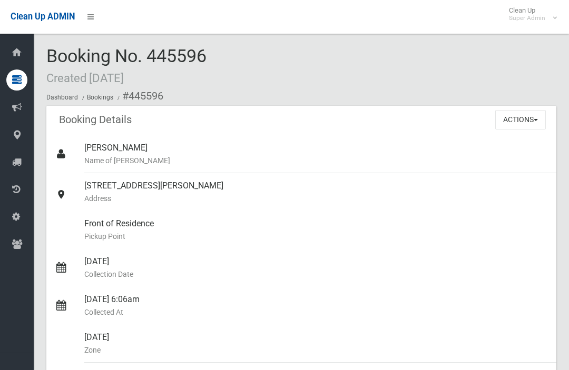
click at [533, 118] on button "Actions" at bounding box center [520, 119] width 51 height 19
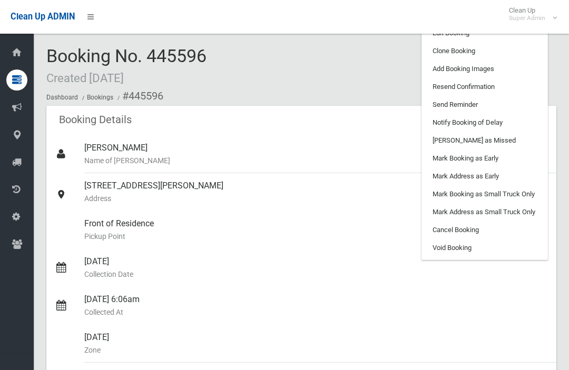
click at [517, 56] on link "Clone Booking" at bounding box center [484, 51] width 125 height 18
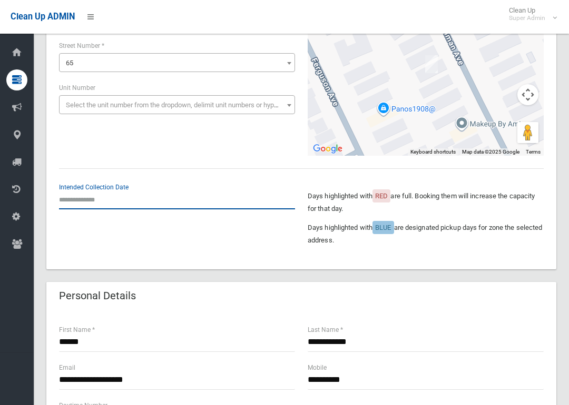
click at [96, 202] on input "text" at bounding box center [177, 199] width 236 height 19
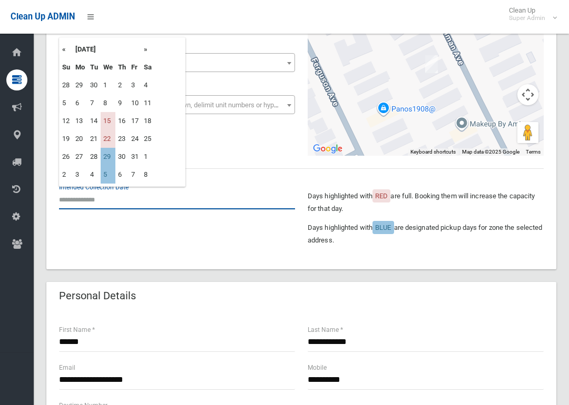
scroll to position [130, 0]
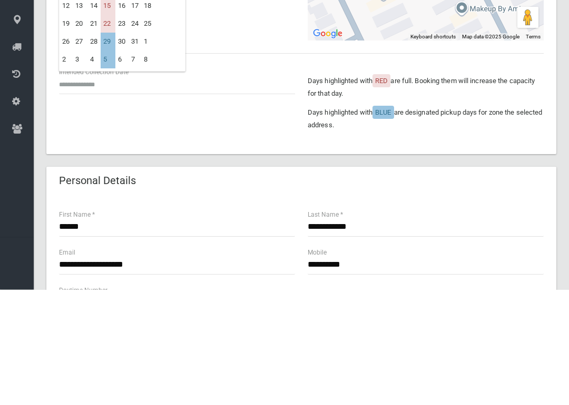
click at [118, 113] on td "16" at bounding box center [121, 122] width 13 height 18
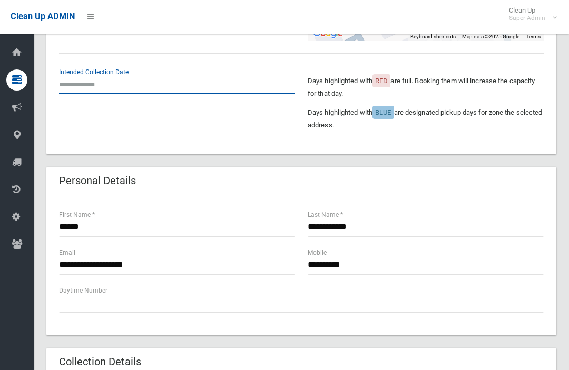
click at [107, 88] on input "text" at bounding box center [177, 84] width 236 height 19
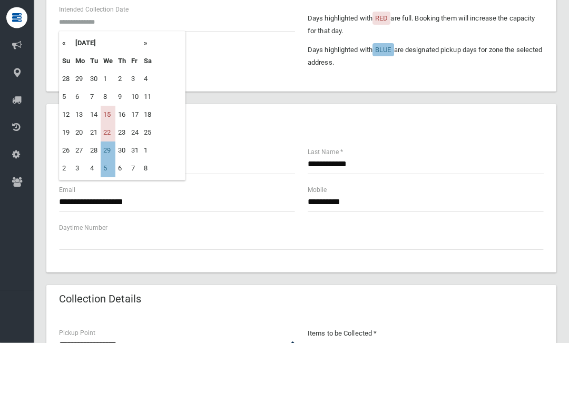
click at [111, 168] on td "15" at bounding box center [108, 177] width 15 height 18
type input "**********"
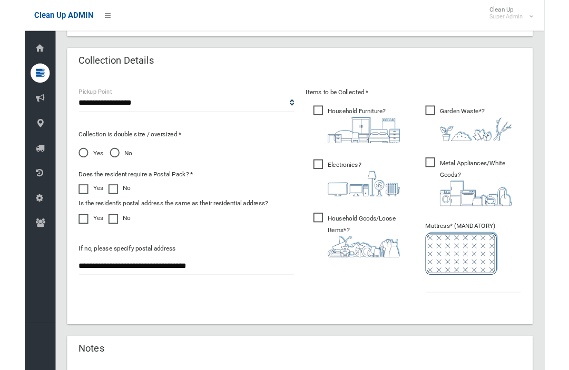
scroll to position [691, 0]
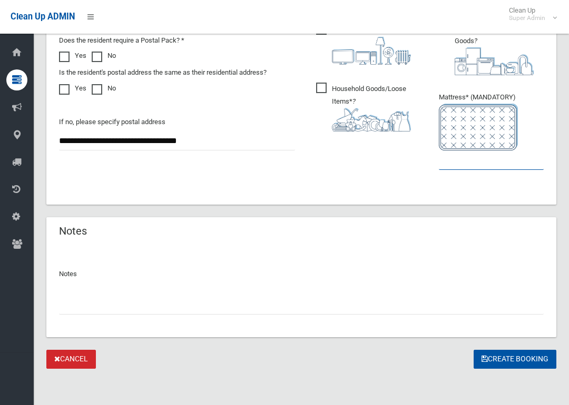
click at [497, 163] on input "text" at bounding box center [491, 160] width 105 height 19
type input "*"
click at [519, 363] on button "Create Booking" at bounding box center [514, 359] width 83 height 19
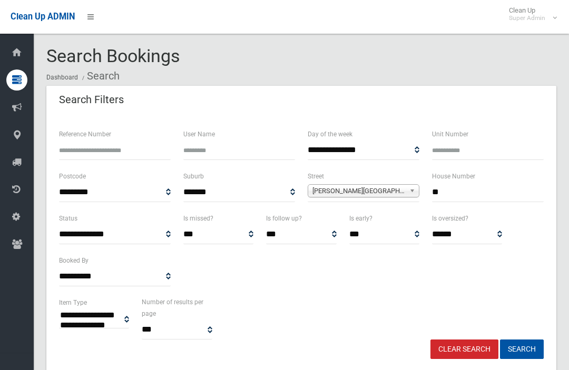
select select
click at [479, 191] on input "**" at bounding box center [488, 192] width 112 height 19
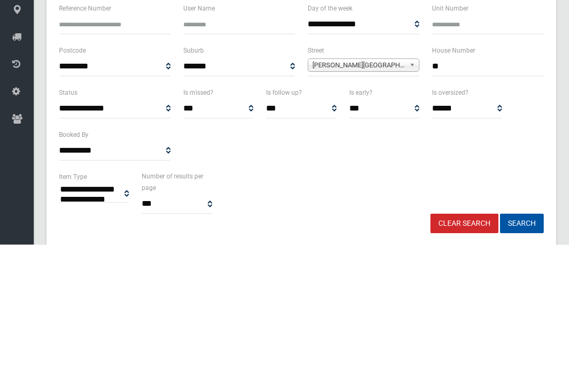
type input "**"
click at [521, 340] on button "Search" at bounding box center [522, 349] width 44 height 19
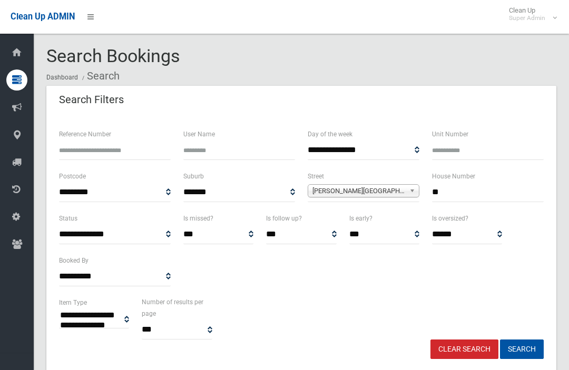
select select
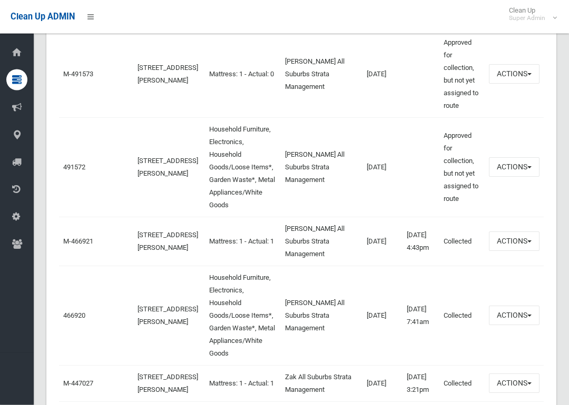
scroll to position [445, 0]
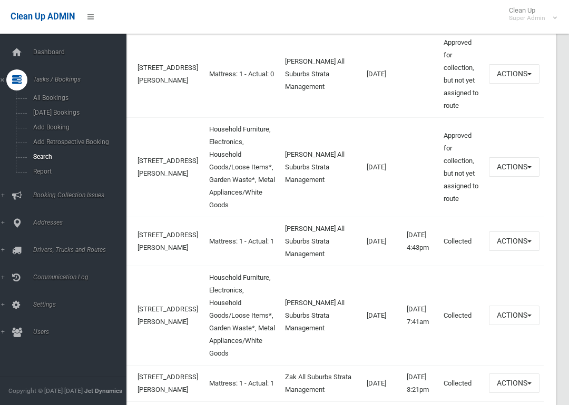
click at [32, 158] on span "Search" at bounding box center [73, 156] width 87 height 7
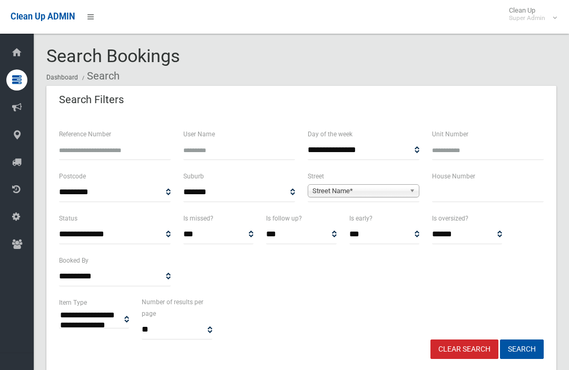
select select
click at [487, 196] on input "text" at bounding box center [488, 192] width 112 height 19
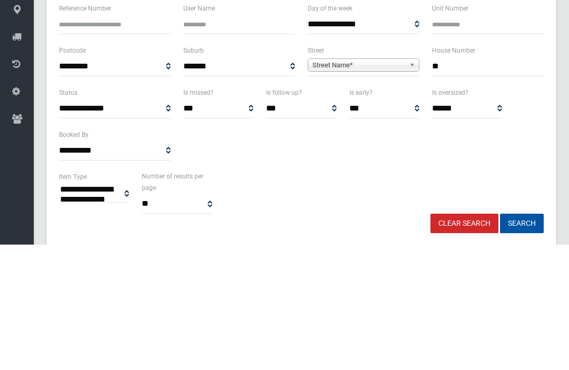
type input "**"
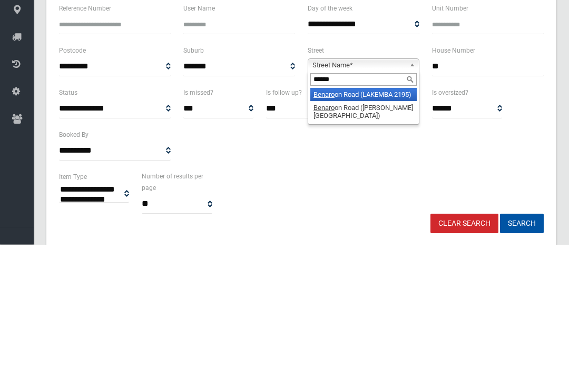
type input "*******"
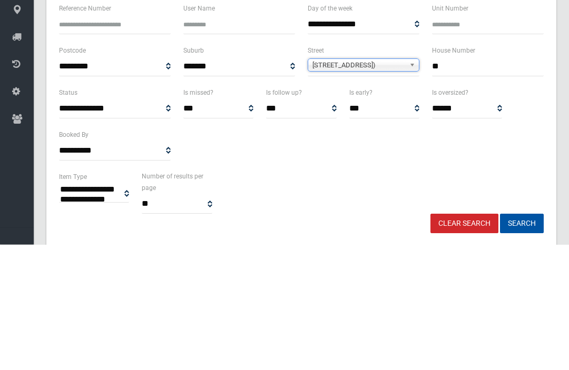
click at [521, 340] on button "Search" at bounding box center [522, 349] width 44 height 19
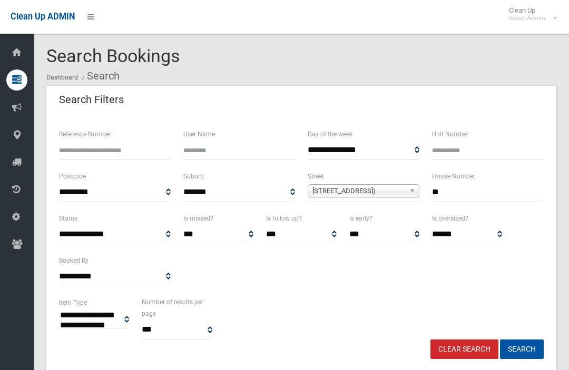
select select
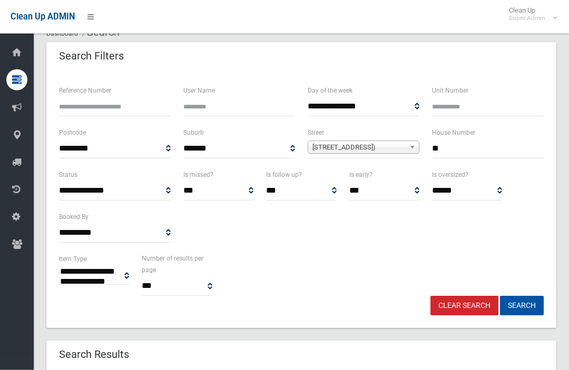
scroll to position [38, 0]
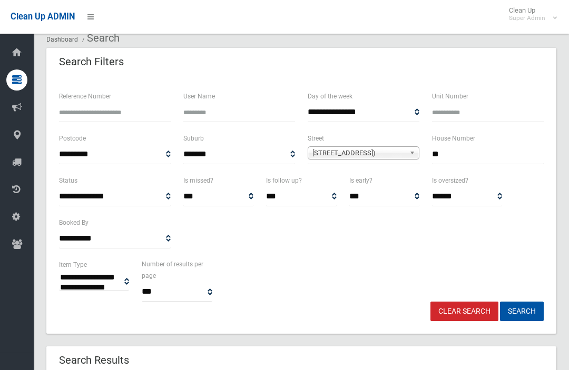
click at [501, 145] on input "**" at bounding box center [488, 154] width 112 height 19
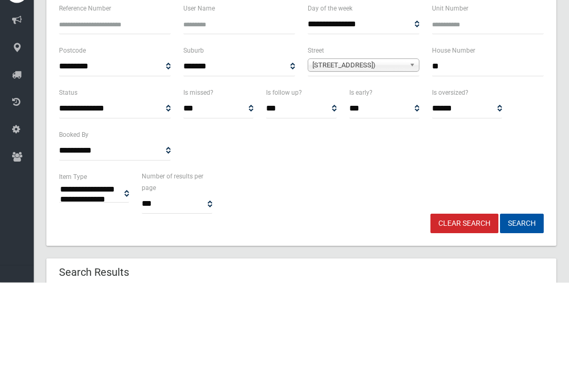
click at [502, 145] on input "**" at bounding box center [488, 154] width 112 height 19
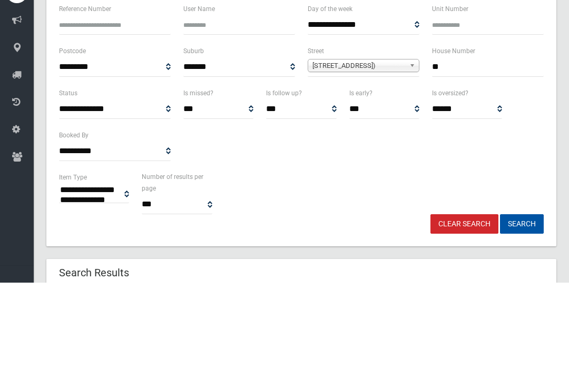
type input "**"
click at [521, 302] on button "Search" at bounding box center [522, 311] width 44 height 19
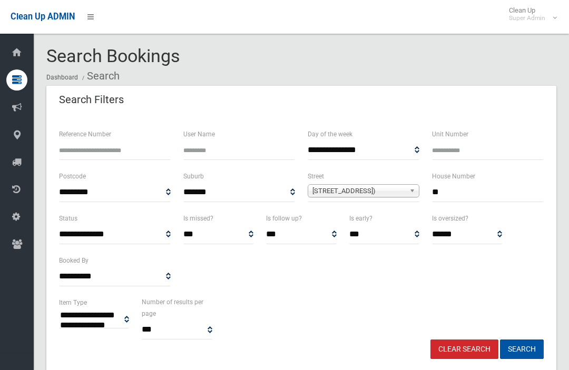
select select
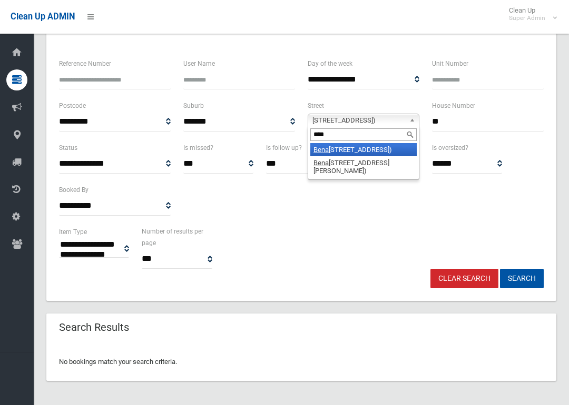
type input "*****"
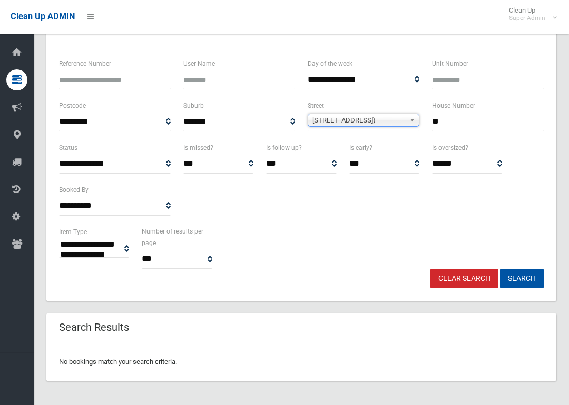
click at [487, 120] on input "**" at bounding box center [488, 121] width 112 height 19
type input "**"
click at [521, 278] on button "Search" at bounding box center [522, 278] width 44 height 19
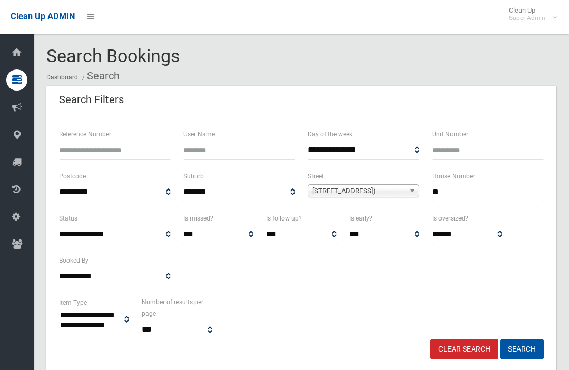
select select
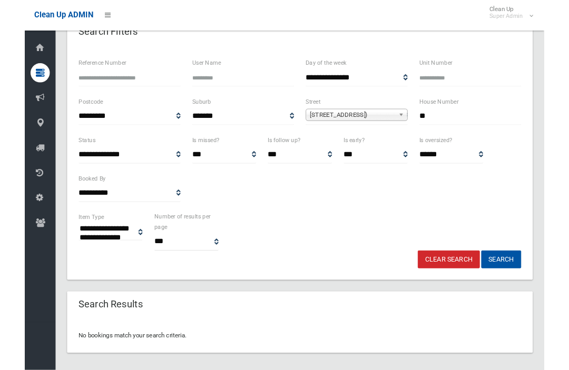
scroll to position [71, 0]
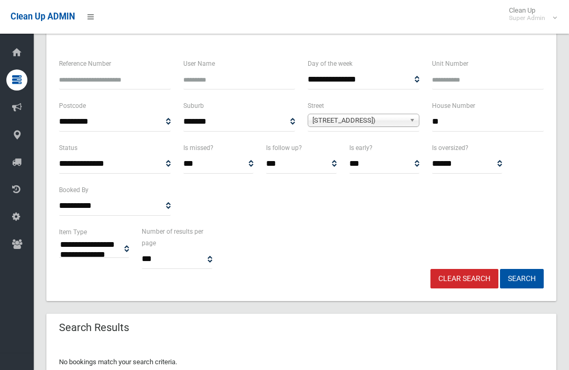
click at [472, 128] on input "**" at bounding box center [488, 121] width 112 height 19
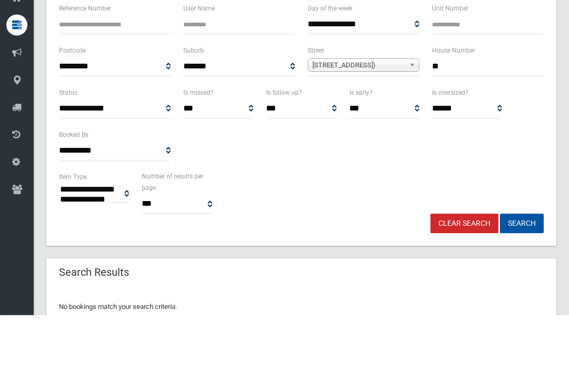
type input "*"
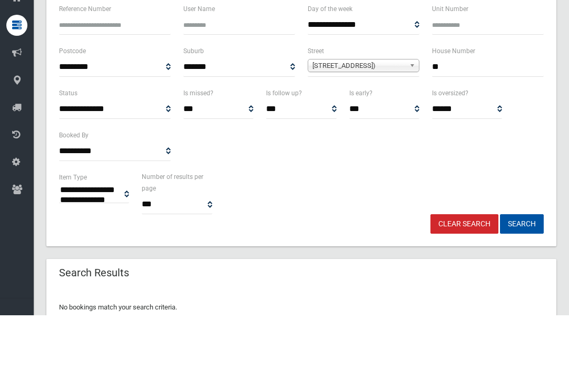
type input "**"
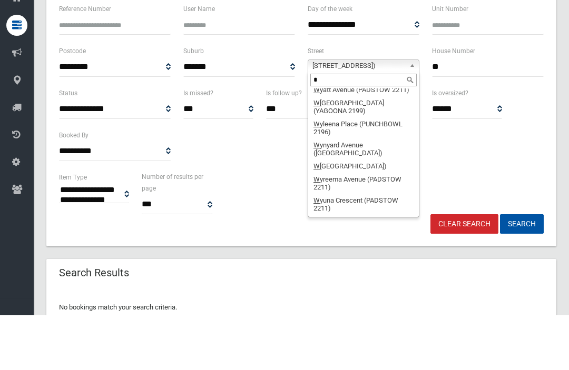
scroll to position [0, 0]
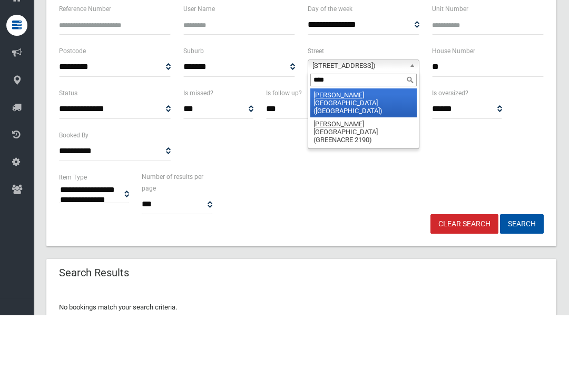
type input "*****"
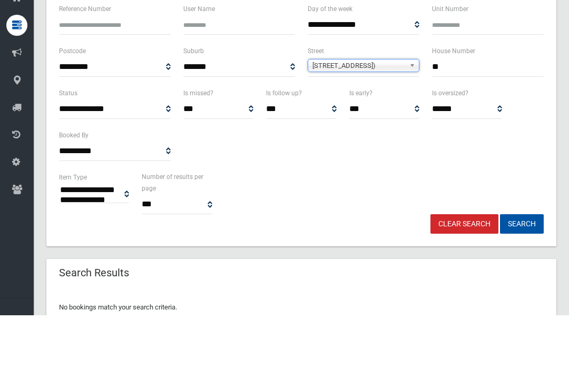
click at [521, 269] on button "Search" at bounding box center [522, 278] width 44 height 19
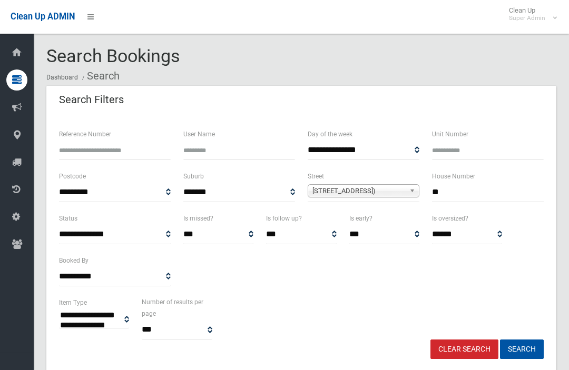
select select
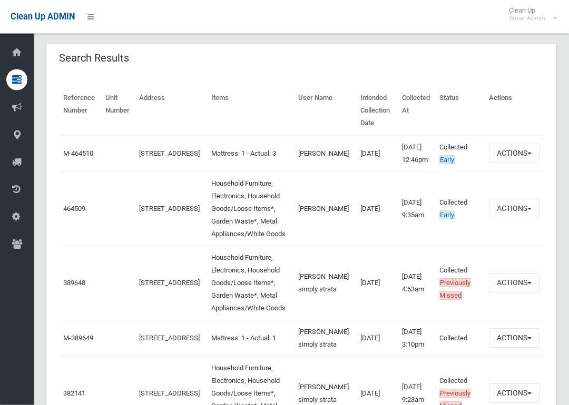
scroll to position [341, 0]
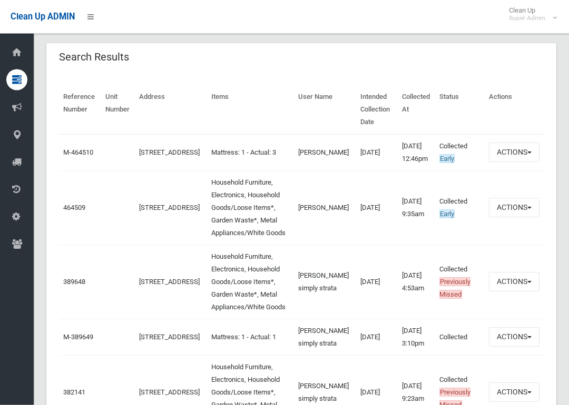
click at [69, 212] on link "464509" at bounding box center [74, 208] width 22 height 8
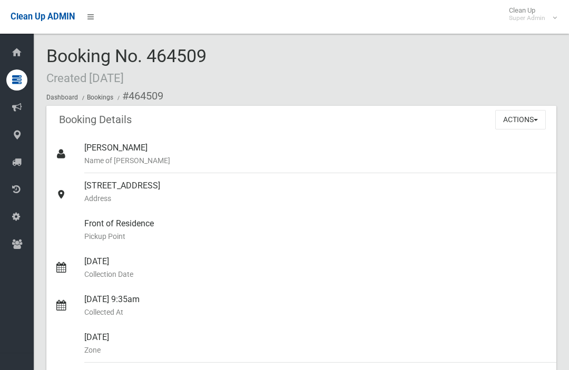
click at [503, 121] on button "Actions" at bounding box center [520, 119] width 51 height 19
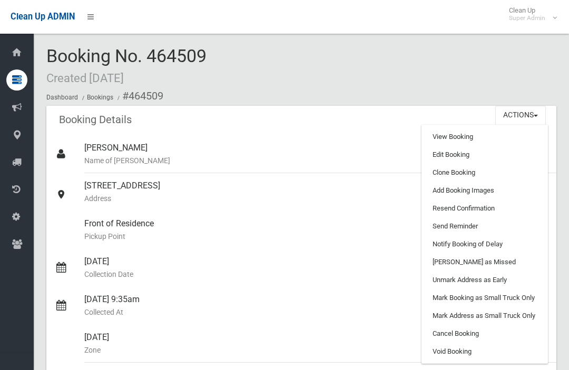
click at [439, 174] on link "Clone Booking" at bounding box center [484, 173] width 125 height 18
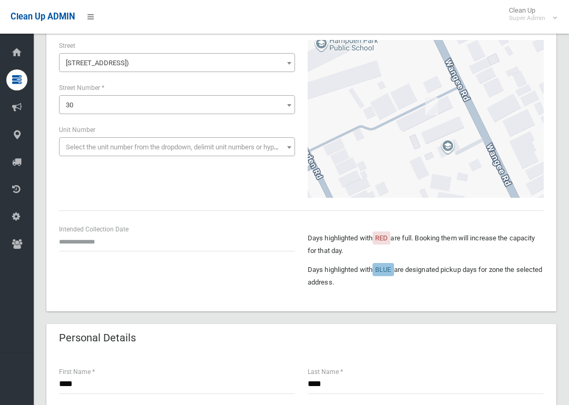
scroll to position [98, 0]
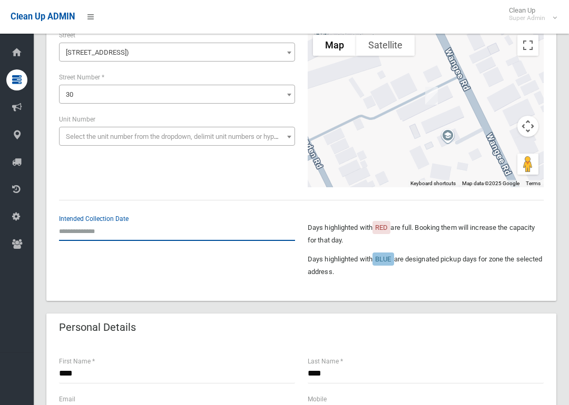
click at [81, 232] on input "text" at bounding box center [177, 231] width 236 height 19
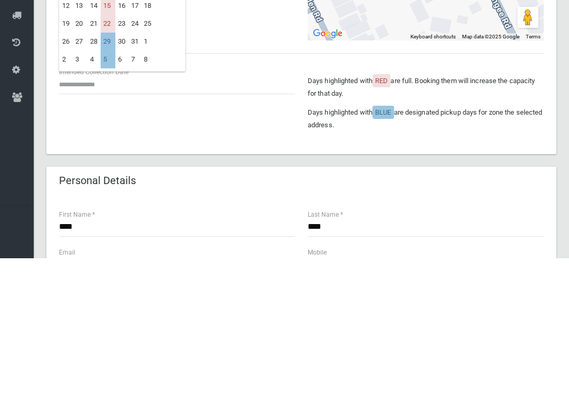
click at [106, 144] on td "15" at bounding box center [108, 153] width 15 height 18
type input "**********"
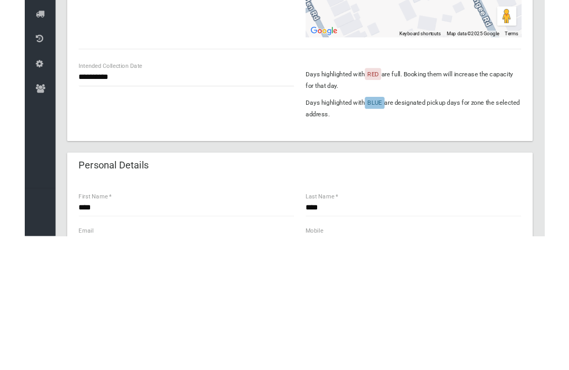
scroll to position [245, 0]
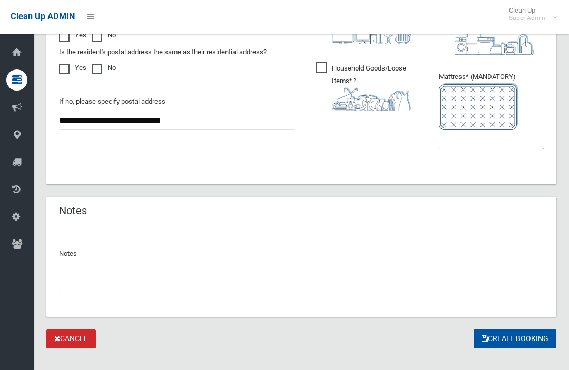
click at [449, 141] on input "text" at bounding box center [491, 139] width 105 height 19
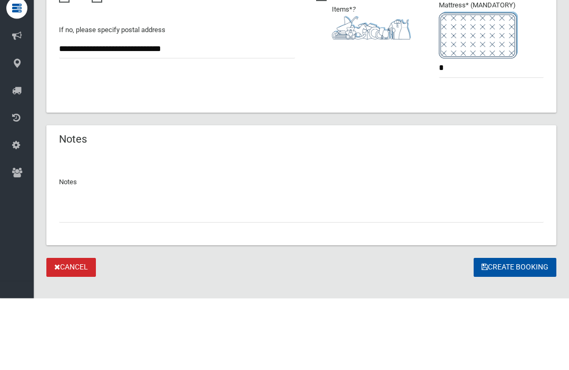
scroll to position [727, 0]
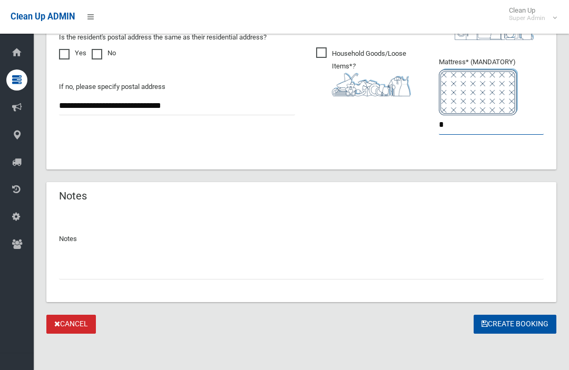
type input "*"
click at [482, 315] on button "Create Booking" at bounding box center [514, 324] width 83 height 19
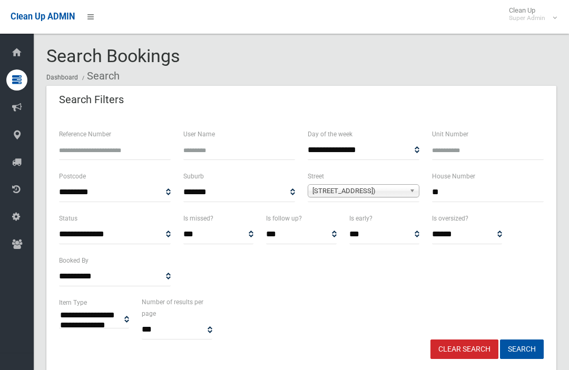
select select
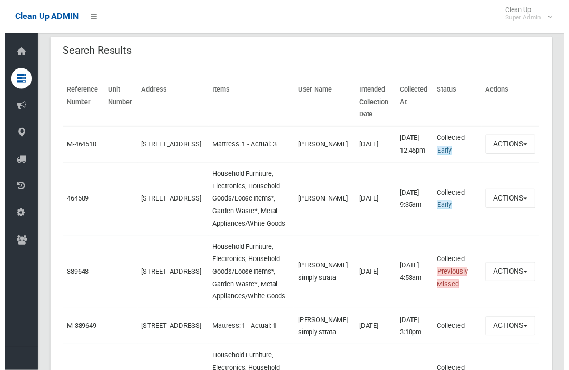
scroll to position [344, 0]
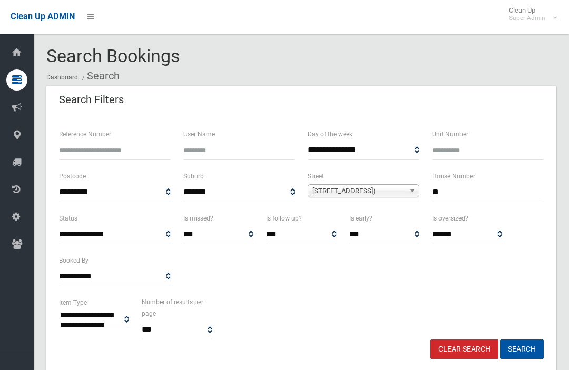
select select
click at [507, 189] on input "**" at bounding box center [488, 192] width 112 height 19
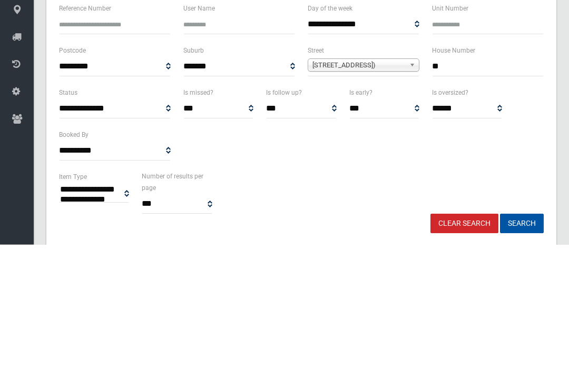
type input "*"
type input "**"
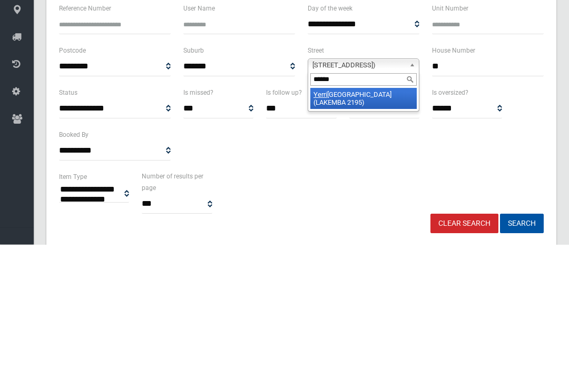
type input "*******"
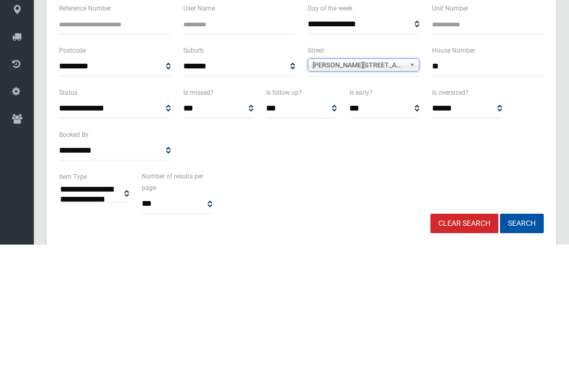
click at [521, 340] on button "Search" at bounding box center [522, 349] width 44 height 19
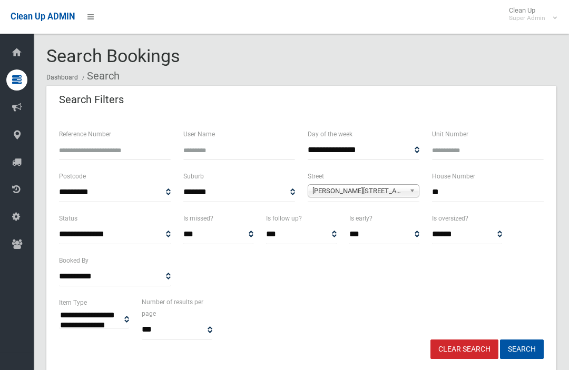
select select
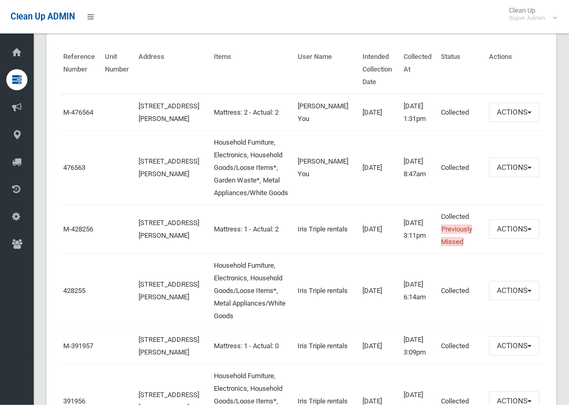
scroll to position [384, 0]
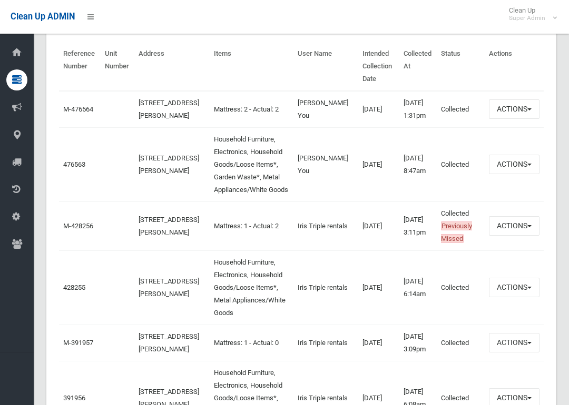
click at [64, 166] on link "476563" at bounding box center [74, 165] width 22 height 8
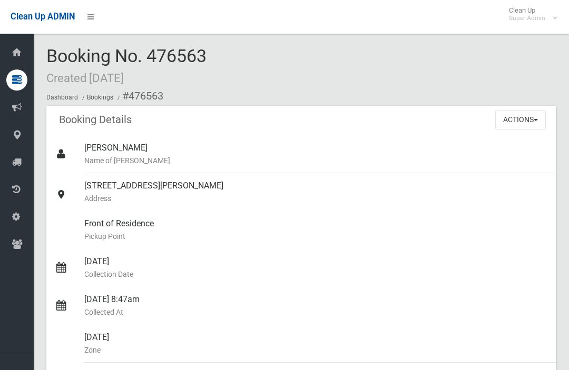
click at [534, 122] on button "Actions" at bounding box center [520, 119] width 51 height 19
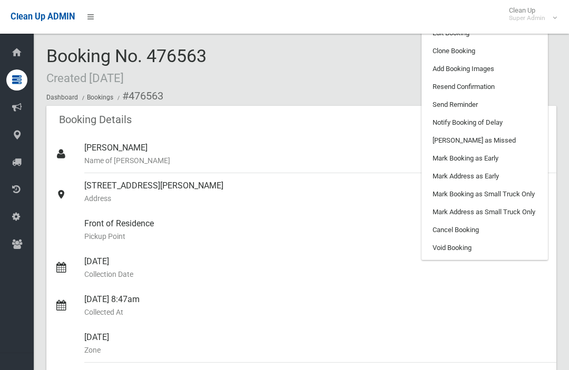
click at [511, 50] on link "Clone Booking" at bounding box center [484, 51] width 125 height 18
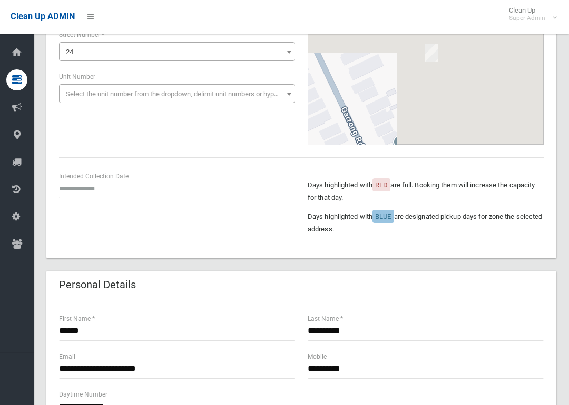
scroll to position [142, 0]
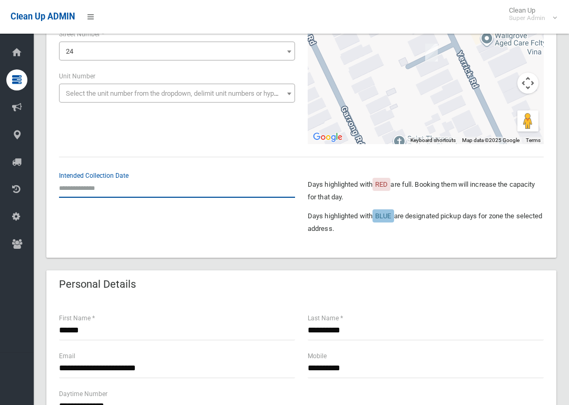
click at [80, 188] on input "text" at bounding box center [177, 187] width 236 height 19
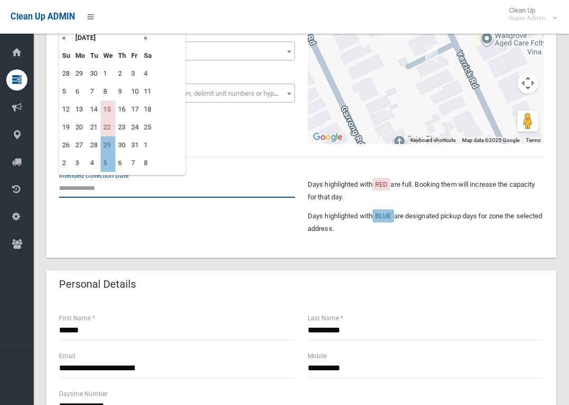
scroll to position [141, 0]
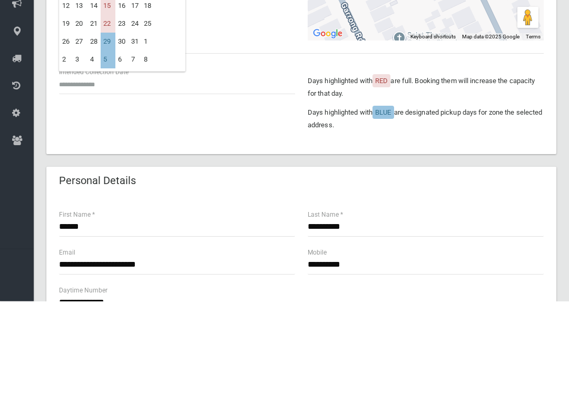
click at [107, 101] on td "15" at bounding box center [108, 110] width 15 height 18
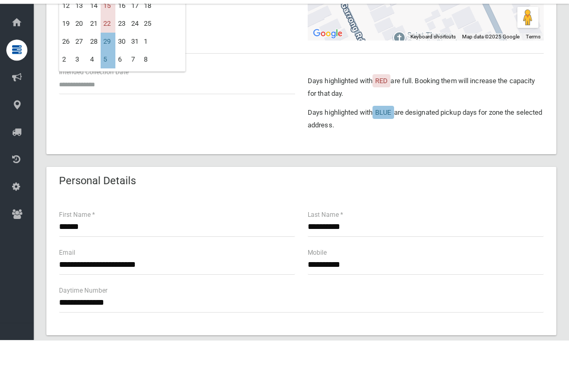
type input "**********"
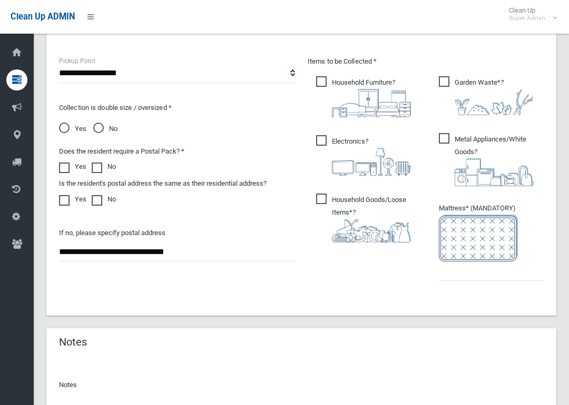
scroll to position [582, 0]
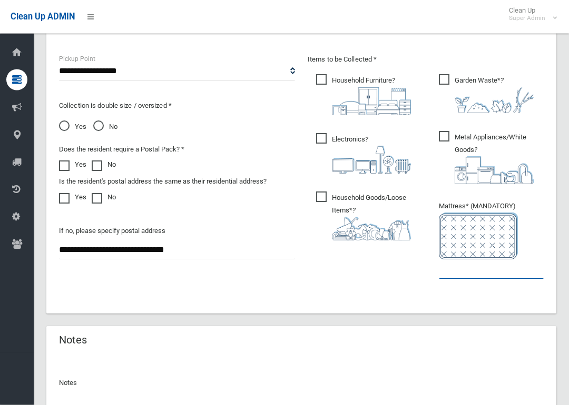
click at [471, 269] on input "text" at bounding box center [491, 269] width 105 height 19
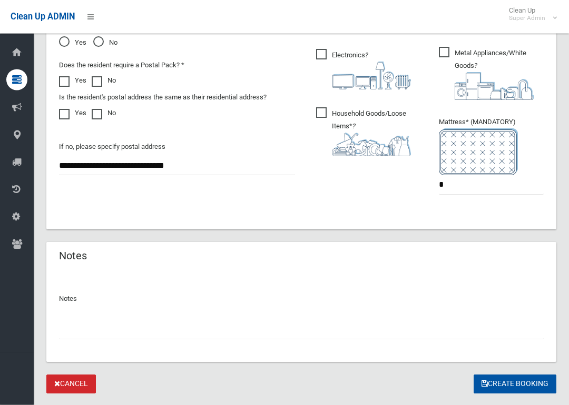
scroll to position [666, 0]
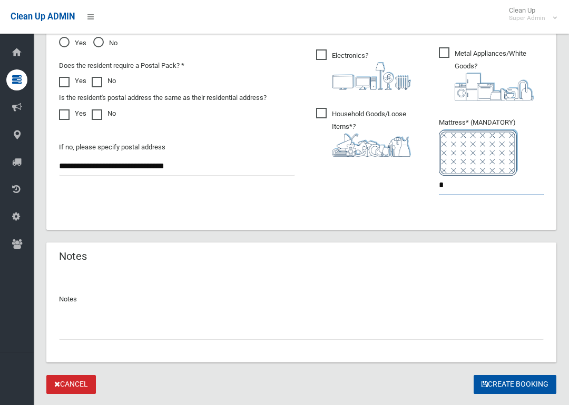
type input "*"
click at [521, 370] on button "Create Booking" at bounding box center [514, 384] width 83 height 19
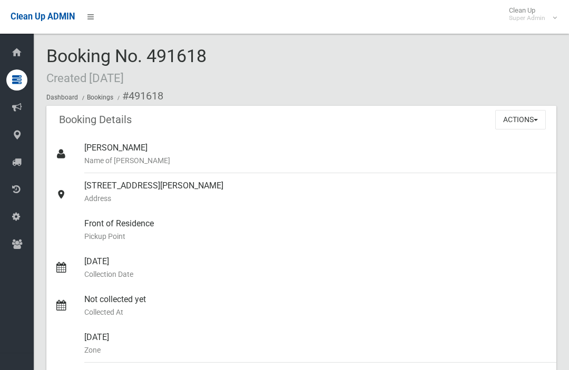
click at [530, 123] on button "Actions" at bounding box center [520, 119] width 51 height 19
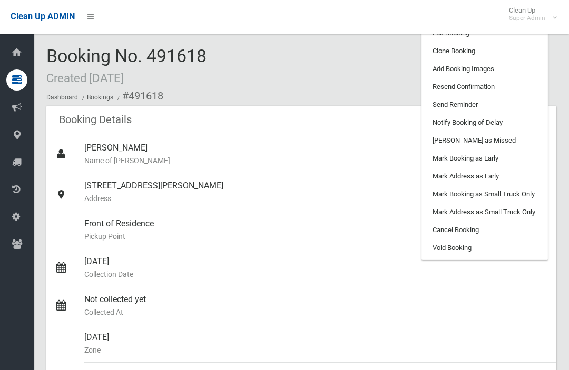
click at [515, 69] on link "Add Booking Images" at bounding box center [484, 69] width 125 height 18
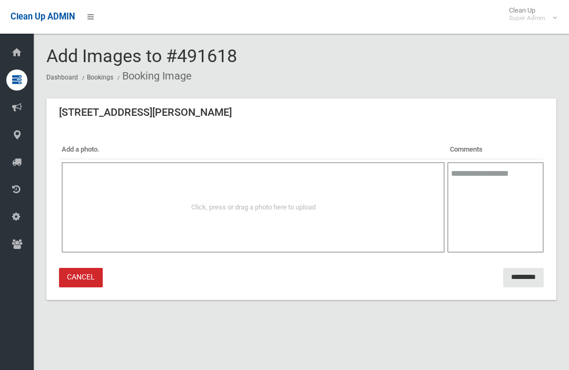
click at [152, 215] on div "Click, press or drag a photo here to upload" at bounding box center [253, 207] width 383 height 91
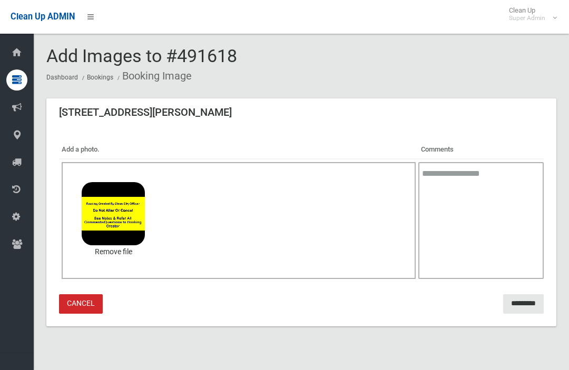
click at [524, 298] on input "*********" at bounding box center [523, 303] width 41 height 19
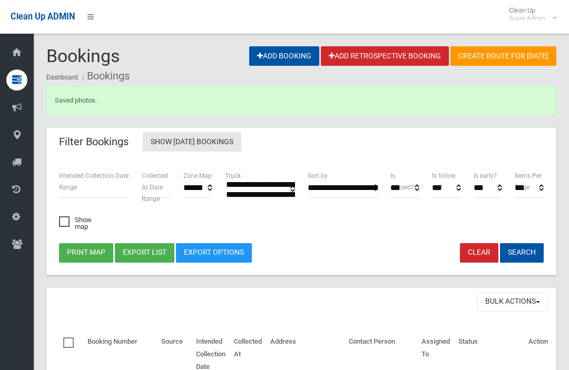
select select
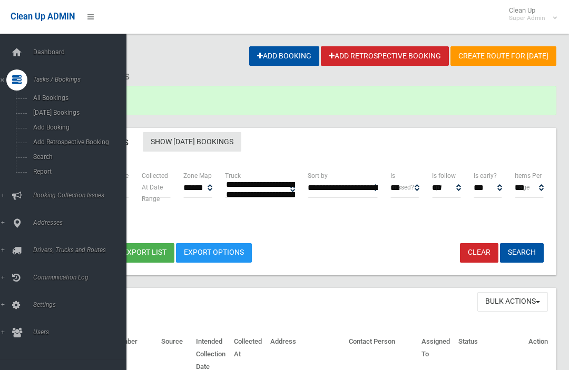
click at [43, 160] on span "Search" at bounding box center [73, 156] width 87 height 7
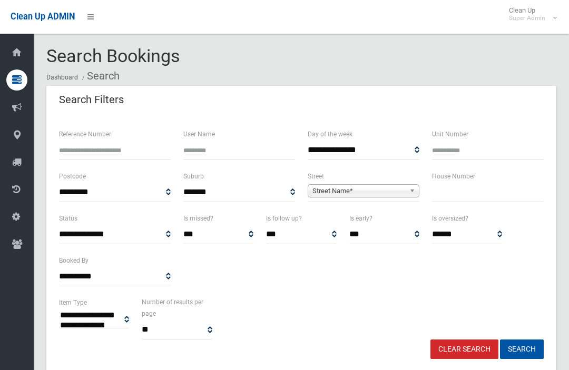
select select
click at [480, 197] on input "text" at bounding box center [488, 192] width 112 height 19
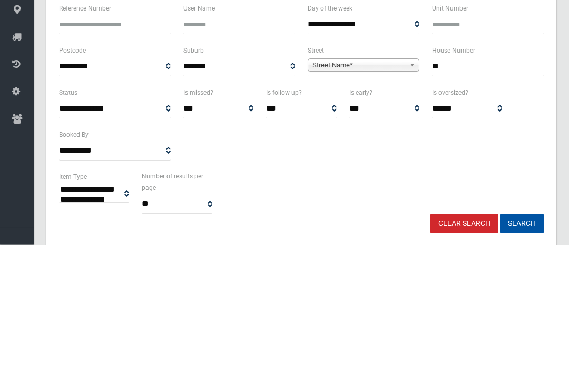
type input "**"
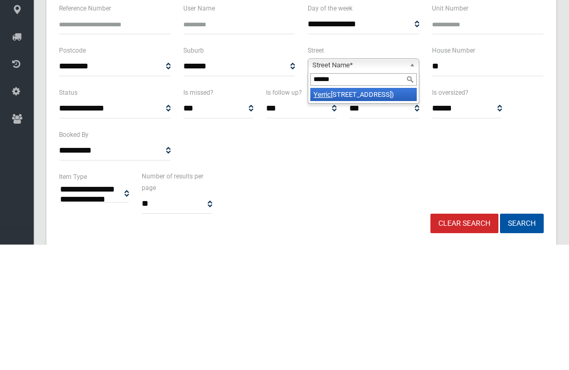
type input "*******"
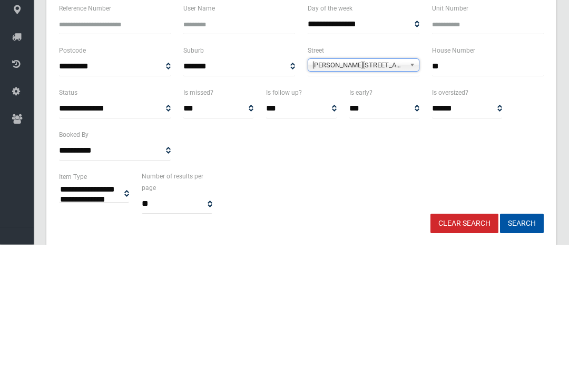
click at [521, 340] on button "Search" at bounding box center [522, 349] width 44 height 19
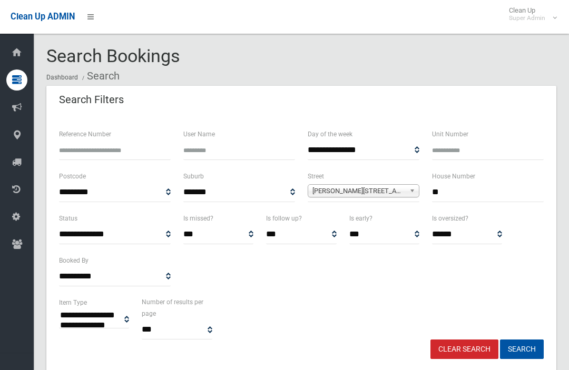
select select
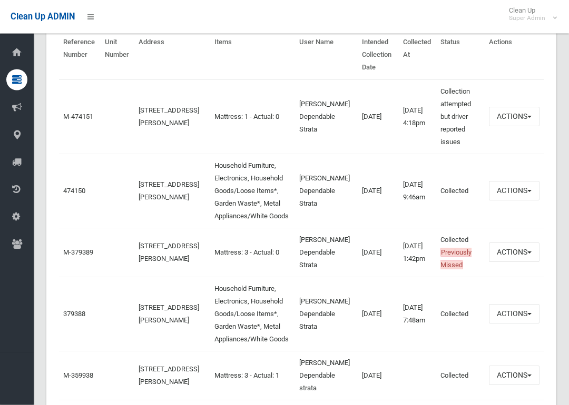
scroll to position [396, 0]
click at [64, 187] on link "474150" at bounding box center [74, 191] width 22 height 8
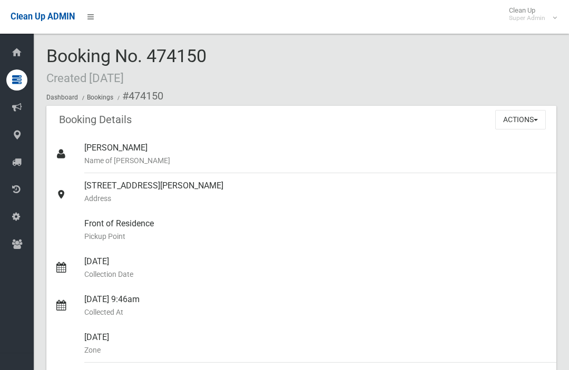
click at [530, 125] on button "Actions" at bounding box center [520, 119] width 51 height 19
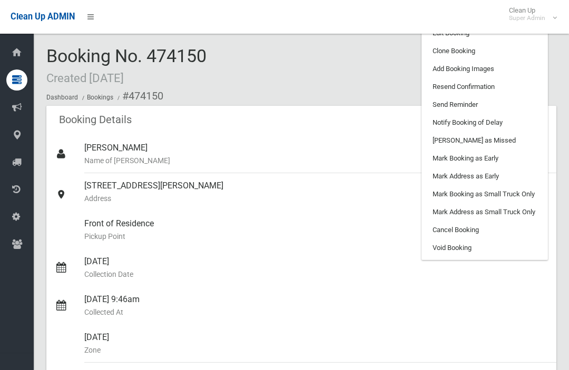
click at [513, 55] on link "Clone Booking" at bounding box center [484, 51] width 125 height 18
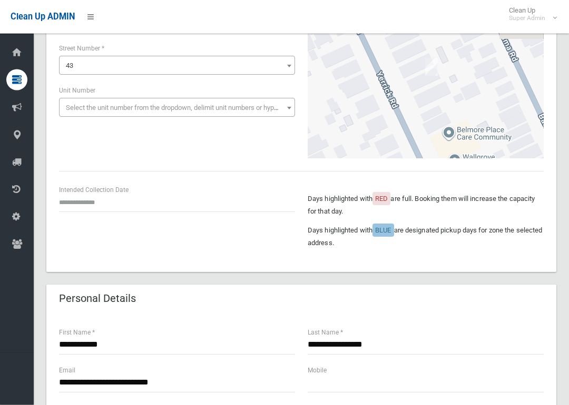
scroll to position [128, 0]
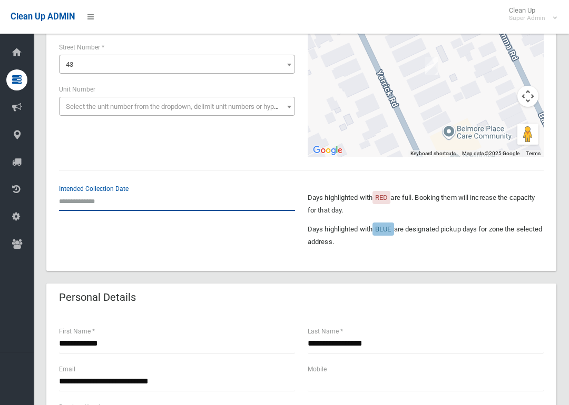
click at [101, 203] on input "text" at bounding box center [177, 201] width 236 height 19
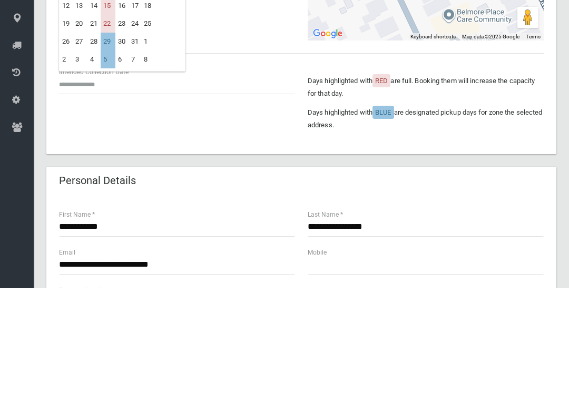
click at [118, 114] on td "16" at bounding box center [121, 123] width 13 height 18
type input "**********"
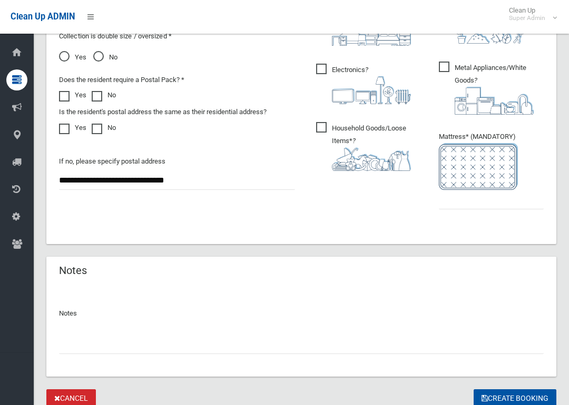
scroll to position [691, 0]
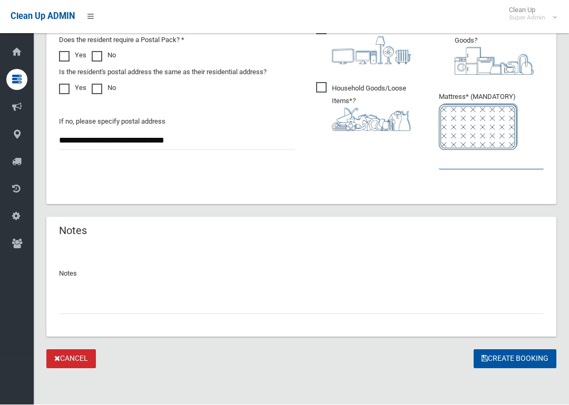
click at [472, 167] on input "text" at bounding box center [491, 160] width 105 height 19
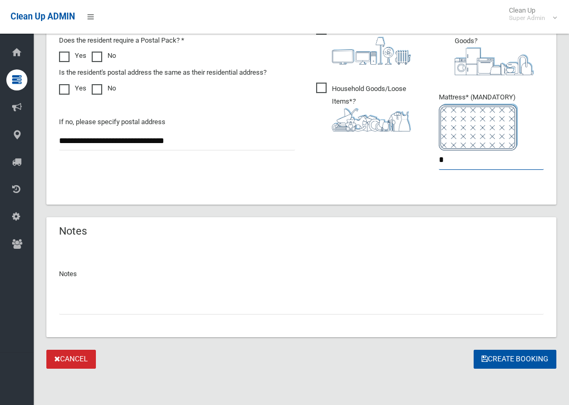
type input "*"
click at [502, 364] on button "Create Booking" at bounding box center [514, 359] width 83 height 19
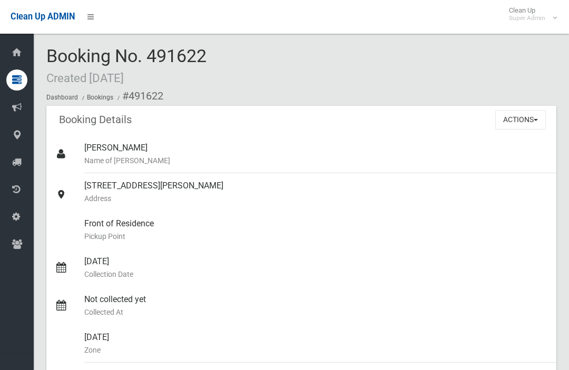
click at [527, 120] on button "Actions" at bounding box center [520, 119] width 51 height 19
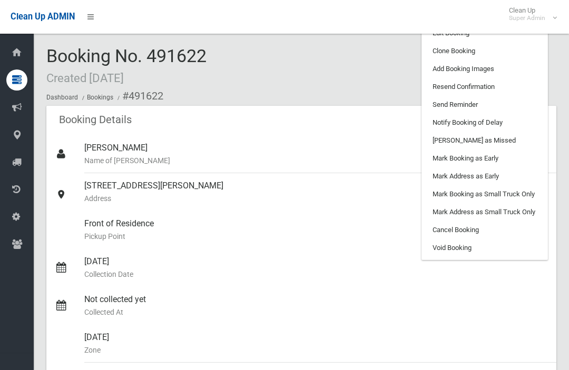
click at [508, 65] on link "Add Booking Images" at bounding box center [484, 69] width 125 height 18
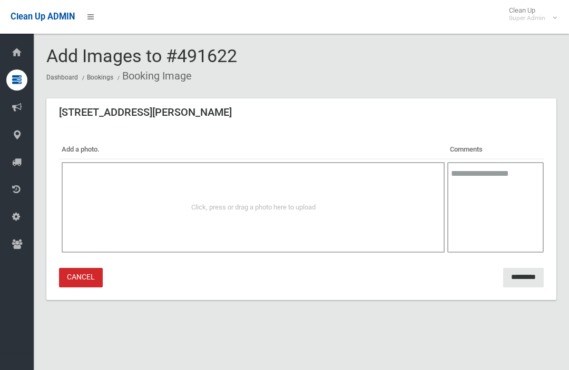
click at [100, 218] on div "Click, press or drag a photo here to upload" at bounding box center [253, 207] width 383 height 91
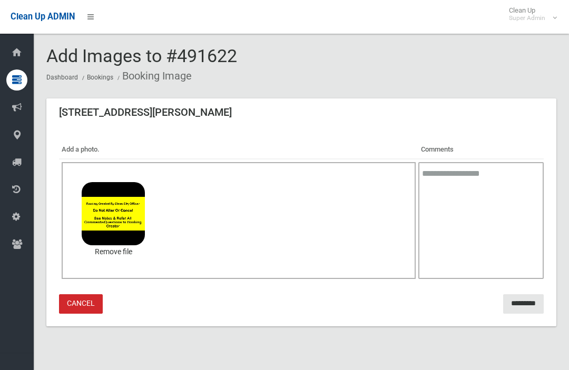
click at [516, 295] on input "*********" at bounding box center [523, 303] width 41 height 19
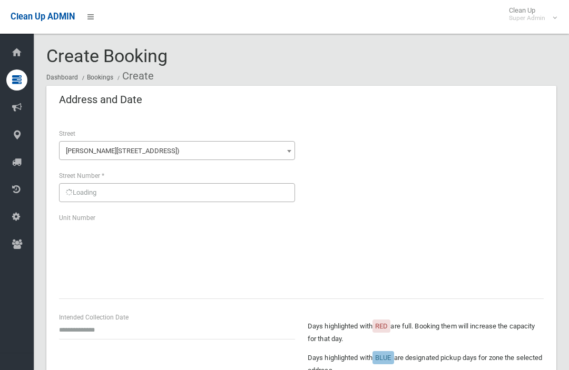
scroll to position [691, 0]
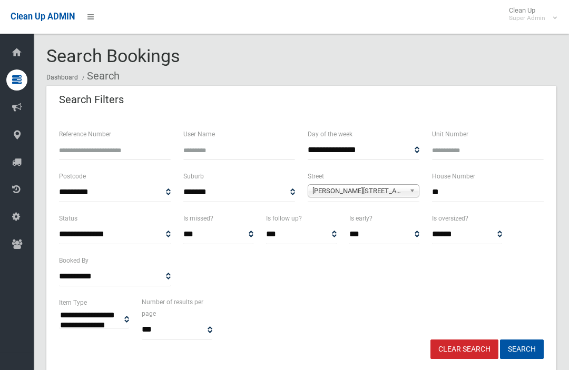
select select
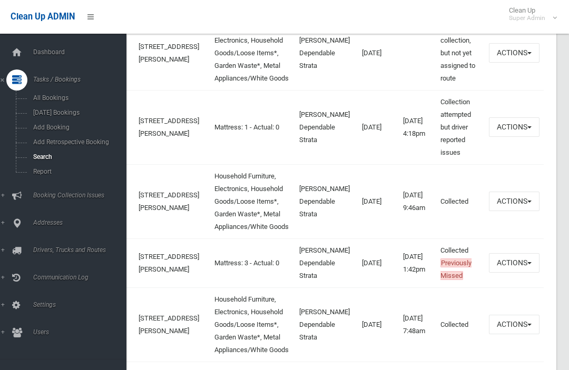
click at [46, 160] on span "Search" at bounding box center [73, 156] width 87 height 7
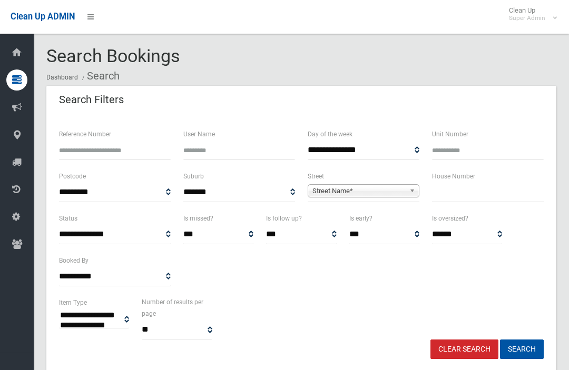
select select
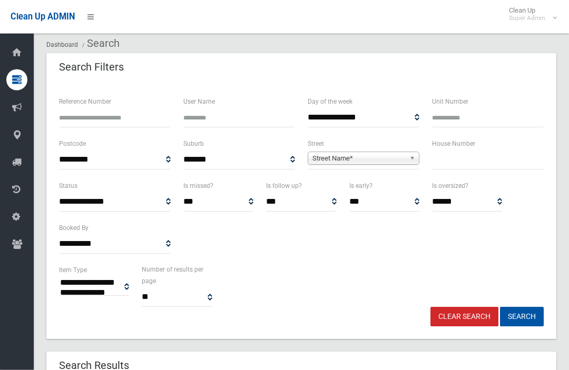
scroll to position [32, 0]
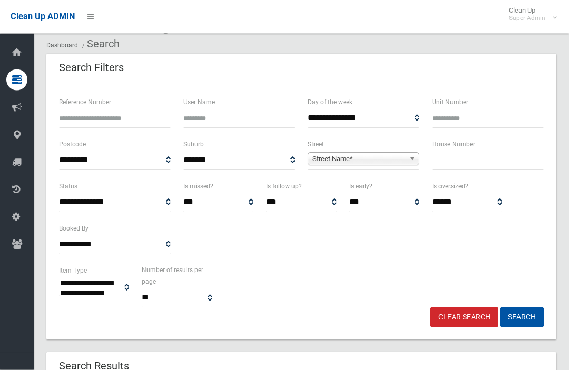
click at [497, 164] on input "text" at bounding box center [488, 160] width 112 height 19
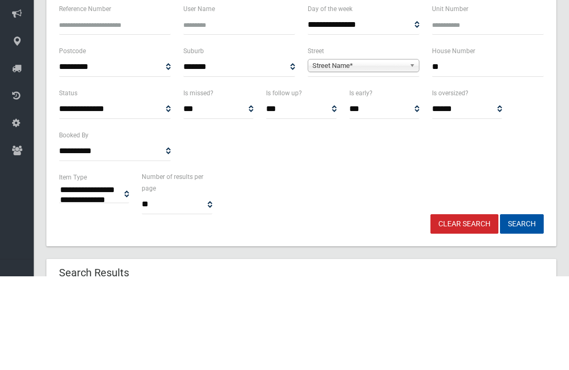
type input "**"
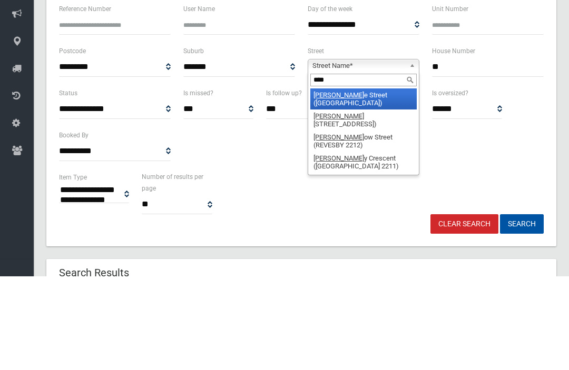
type input "*****"
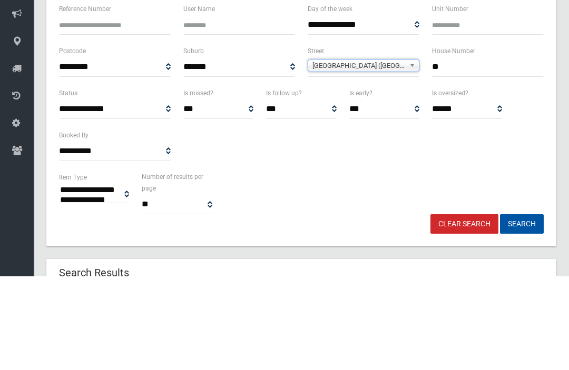
click at [521, 308] on button "Search" at bounding box center [522, 317] width 44 height 19
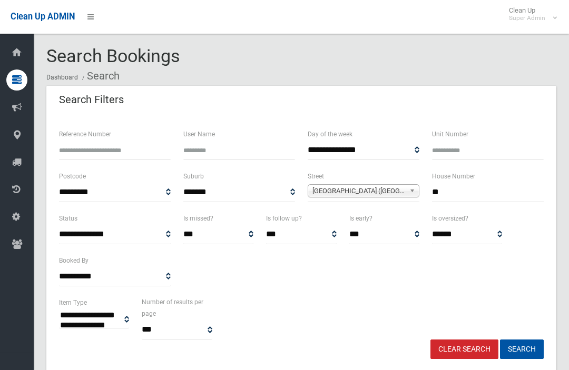
select select
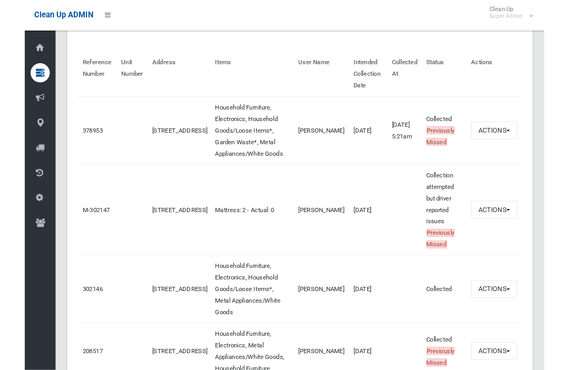
scroll to position [354, 0]
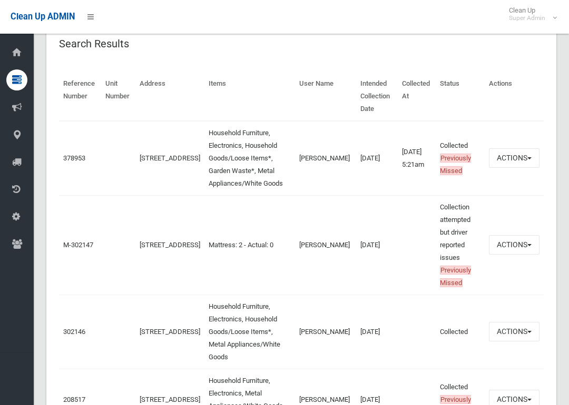
click at [73, 154] on link "378953" at bounding box center [74, 158] width 22 height 8
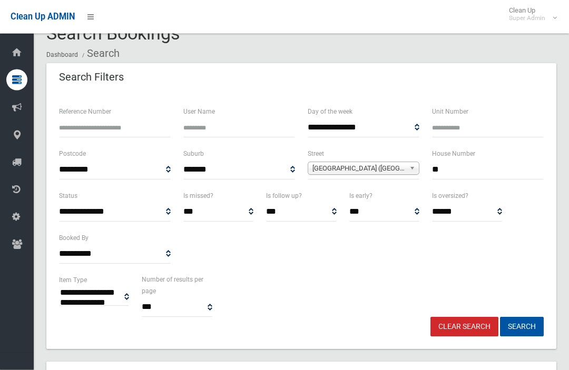
scroll to position [0, 0]
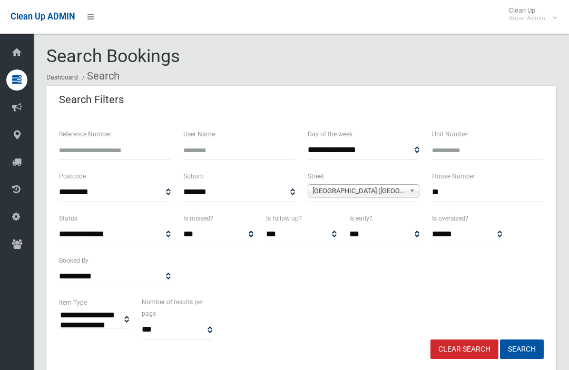
click at [462, 186] on input "**" at bounding box center [488, 192] width 112 height 19
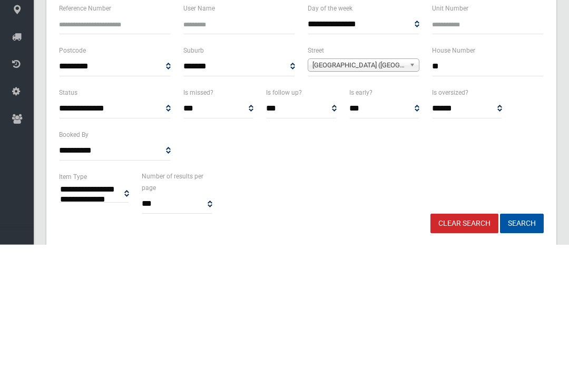
click at [475, 183] on input "**" at bounding box center [488, 192] width 112 height 19
type input "**"
click at [521, 340] on button "Search" at bounding box center [522, 349] width 44 height 19
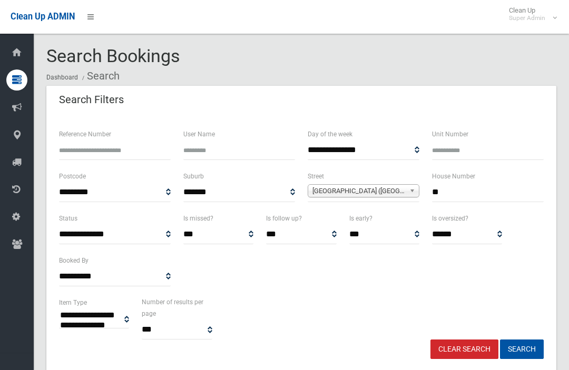
select select
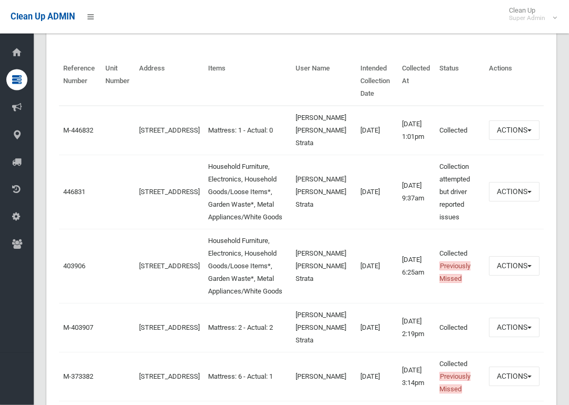
scroll to position [373, 0]
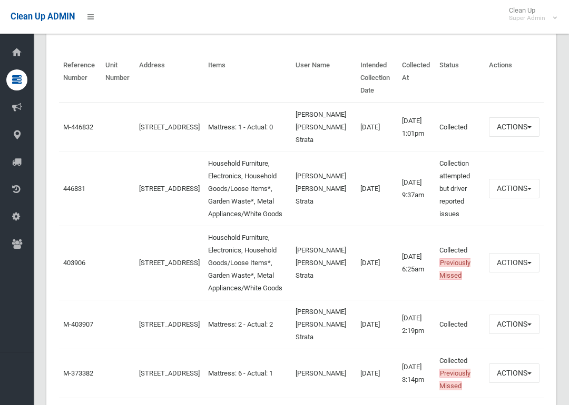
click at [72, 193] on link "446831" at bounding box center [74, 189] width 22 height 8
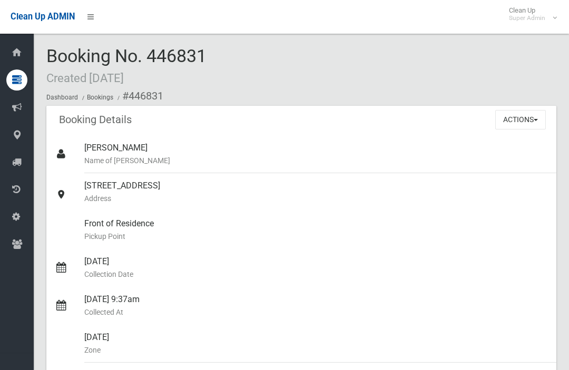
click at [521, 121] on button "Actions" at bounding box center [520, 119] width 51 height 19
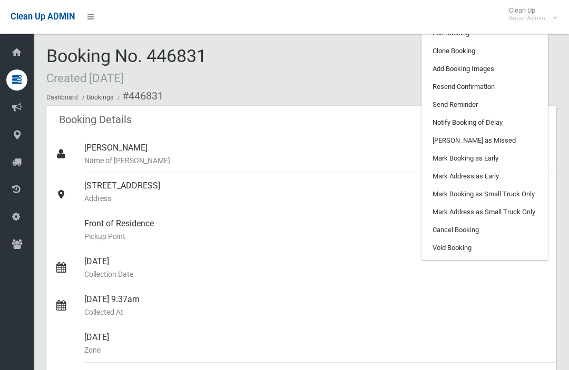
click at [508, 51] on link "Clone Booking" at bounding box center [484, 51] width 125 height 18
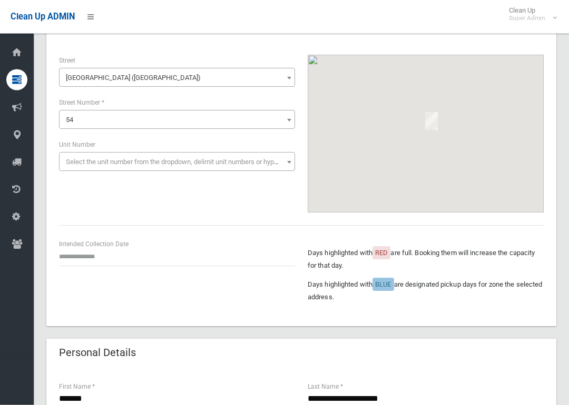
scroll to position [73, 0]
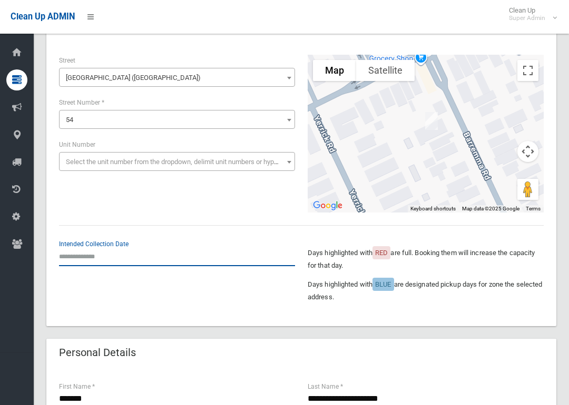
click at [82, 263] on input "text" at bounding box center [177, 256] width 236 height 19
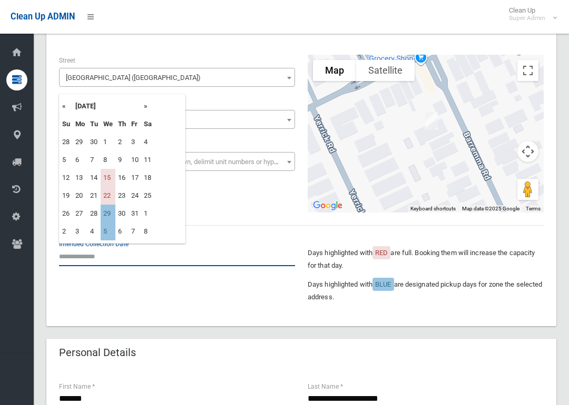
scroll to position [73, 0]
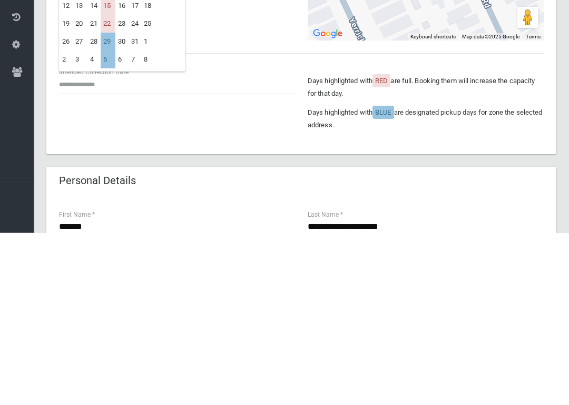
click at [106, 205] on td "29" at bounding box center [108, 214] width 15 height 18
type input "**********"
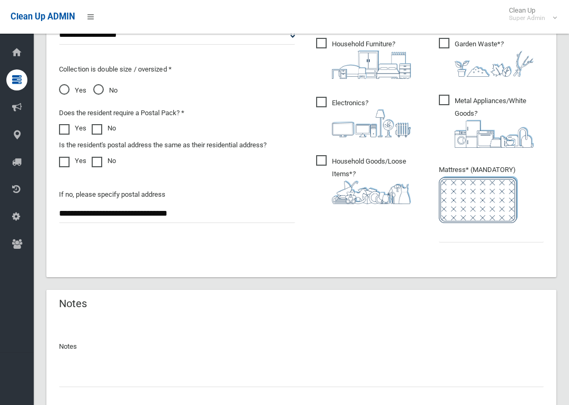
scroll to position [622, 0]
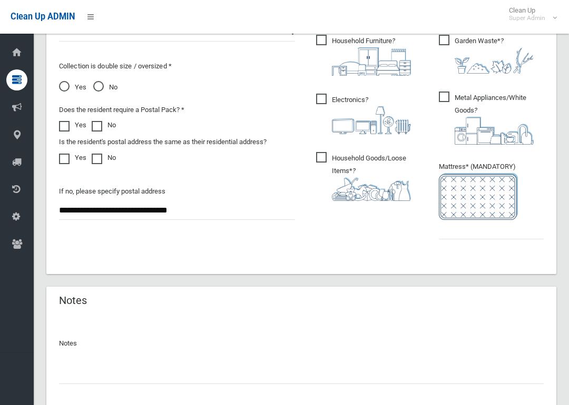
click at [500, 244] on ul "Garden Waste* ?" at bounding box center [486, 144] width 113 height 223
click at [505, 229] on input "text" at bounding box center [491, 229] width 105 height 19
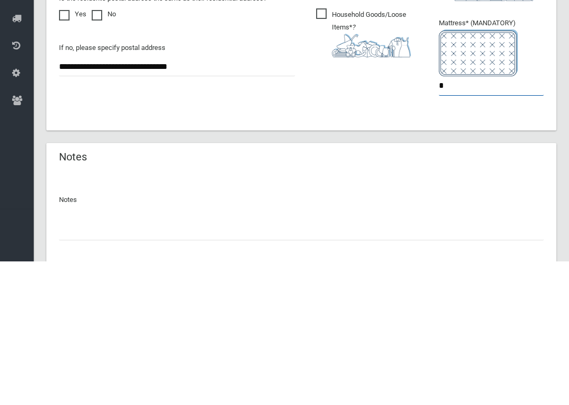
type input "*"
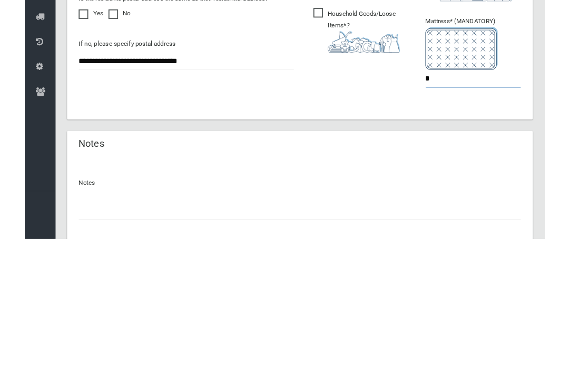
scroll to position [727, 0]
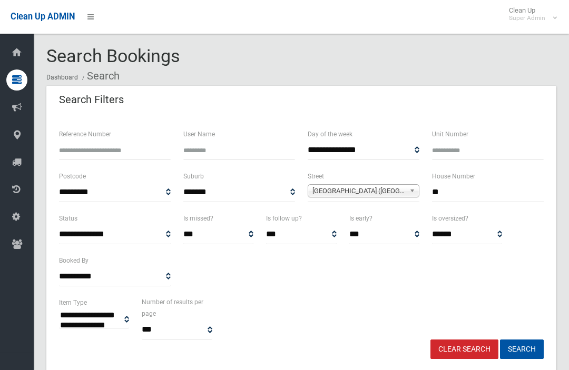
select select
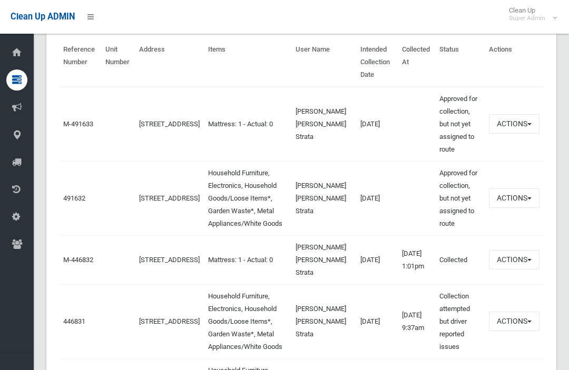
scroll to position [388, 0]
click at [71, 203] on link "491632" at bounding box center [74, 199] width 22 height 8
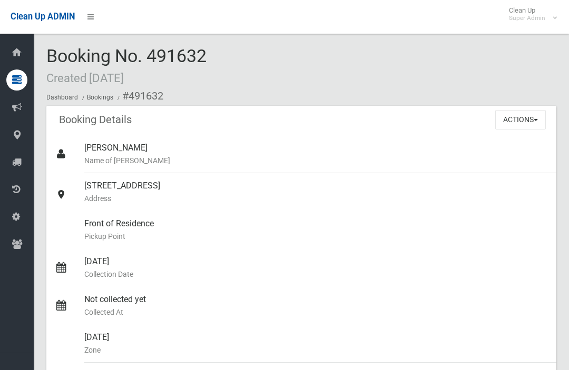
click at [543, 120] on button "Actions" at bounding box center [520, 119] width 51 height 19
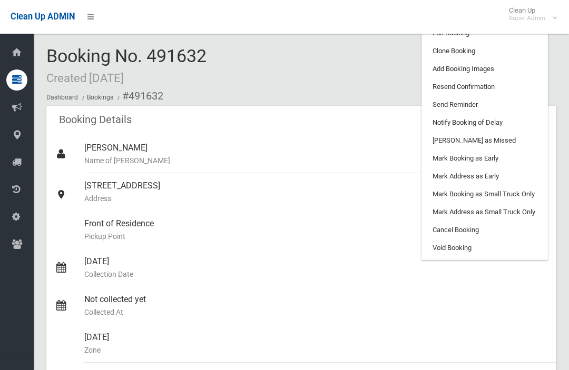
click at [503, 74] on link "Add Booking Images" at bounding box center [484, 69] width 125 height 18
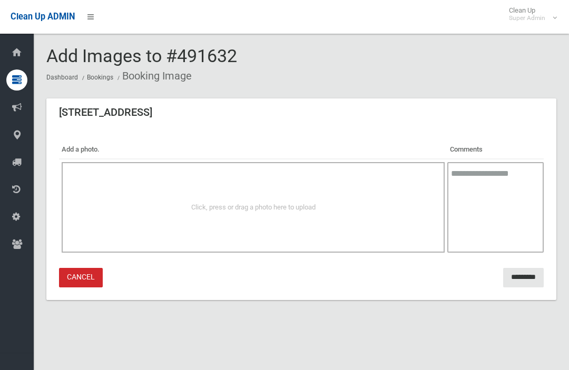
click at [363, 205] on div "Click, press or drag a photo here to upload" at bounding box center [253, 207] width 360 height 13
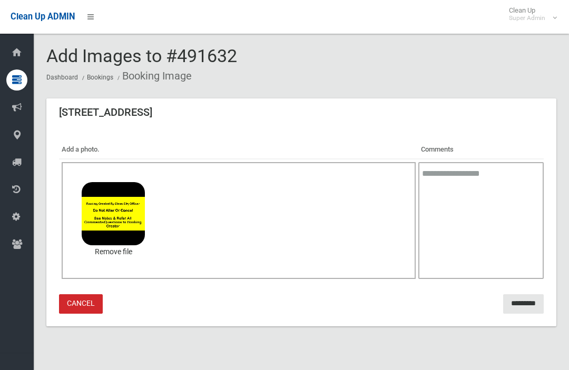
click at [518, 304] on input "*********" at bounding box center [523, 303] width 41 height 19
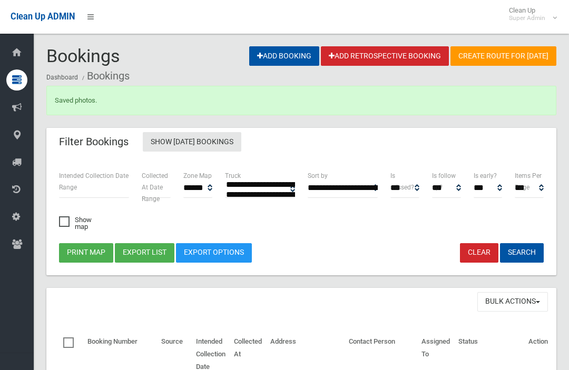
select select
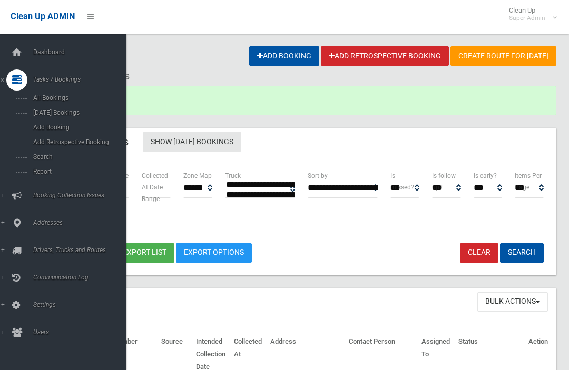
click at [37, 158] on span "Search" at bounding box center [73, 156] width 87 height 7
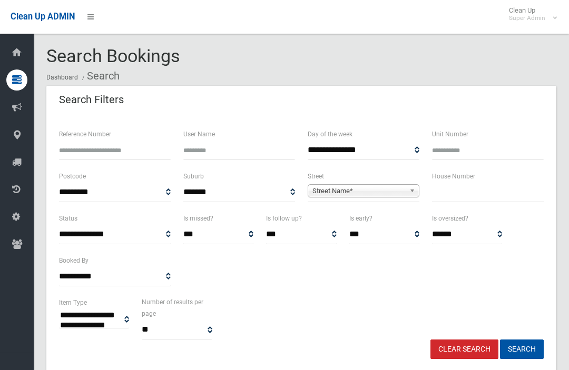
select select
